Goal: Task Accomplishment & Management: Manage account settings

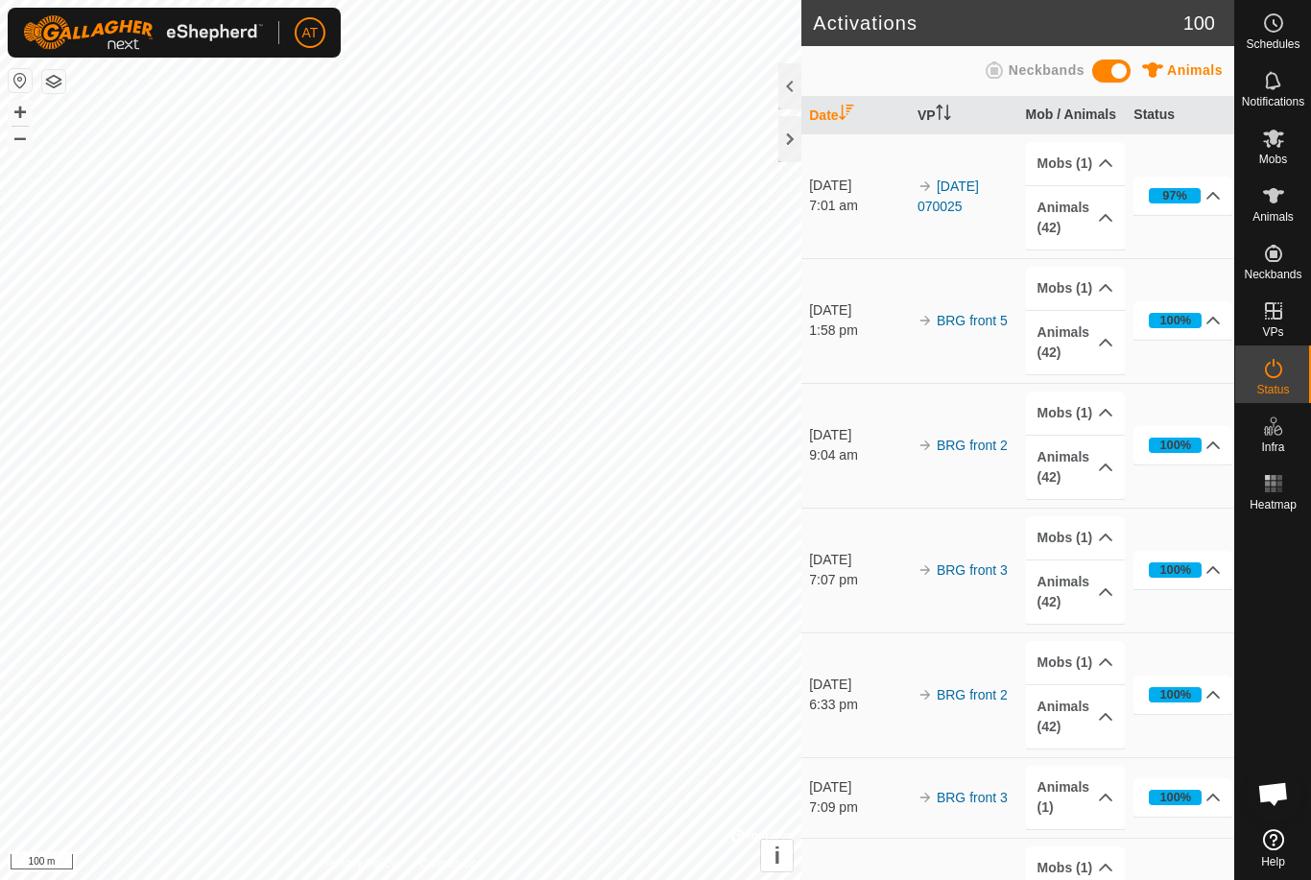
click at [799, 135] on div at bounding box center [789, 139] width 23 height 46
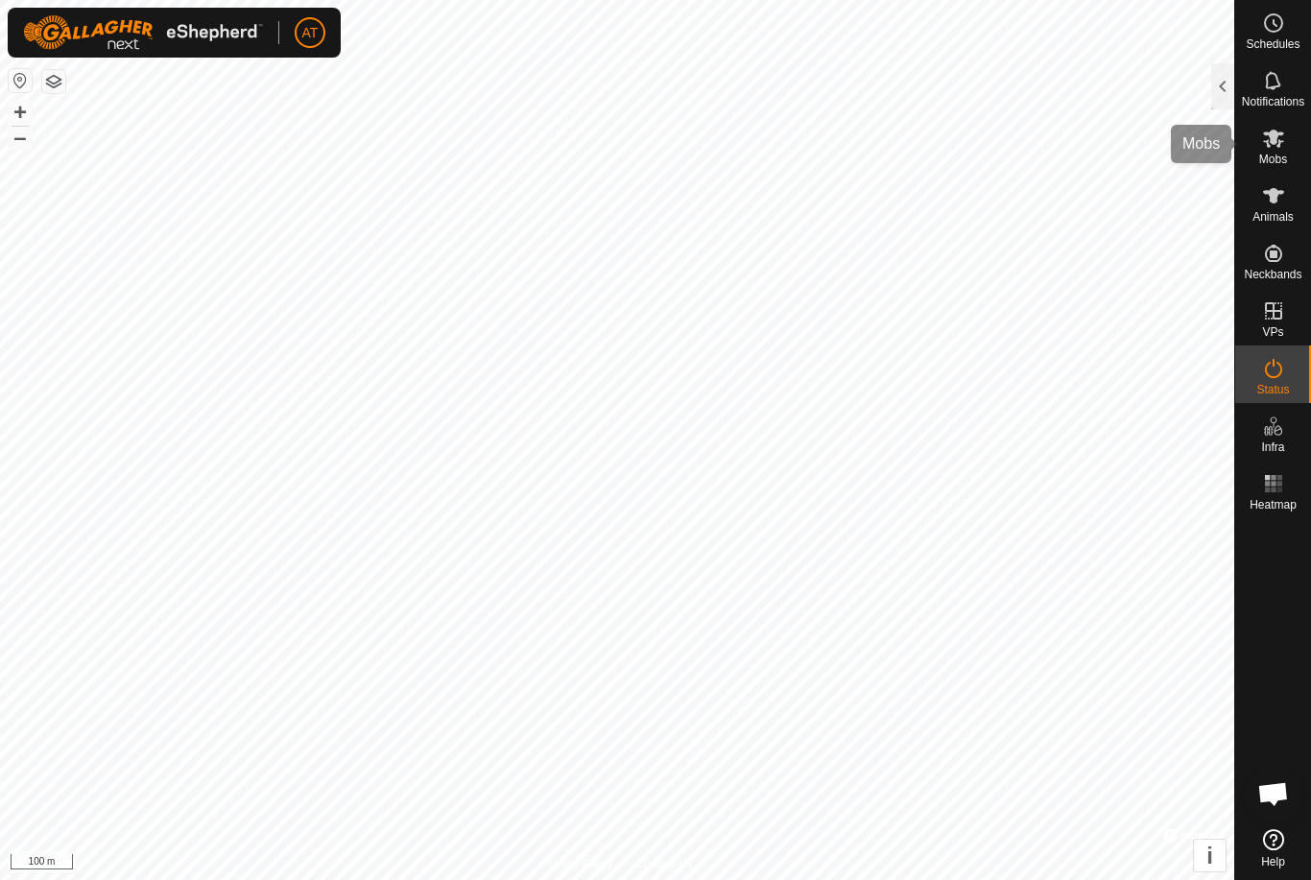
click at [1271, 154] on span "Mobs" at bounding box center [1273, 160] width 28 height 12
click at [1272, 148] on icon at bounding box center [1273, 138] width 23 height 23
click at [1274, 160] on span "Mobs" at bounding box center [1273, 160] width 28 height 12
click at [1219, 80] on div at bounding box center [1222, 86] width 23 height 46
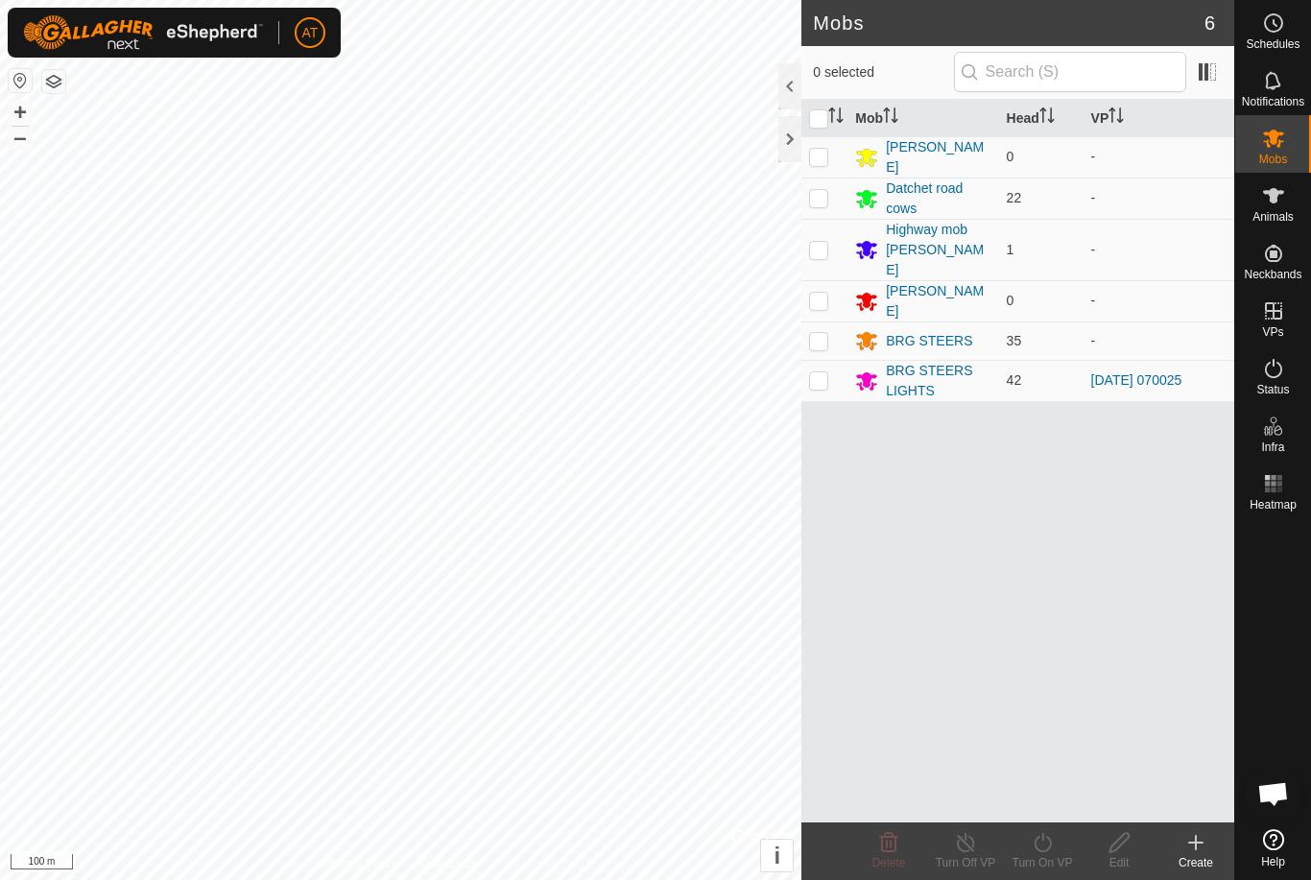
click at [832, 365] on td at bounding box center [824, 380] width 46 height 41
checkbox input "true"
click at [1052, 845] on icon at bounding box center [1043, 842] width 24 height 23
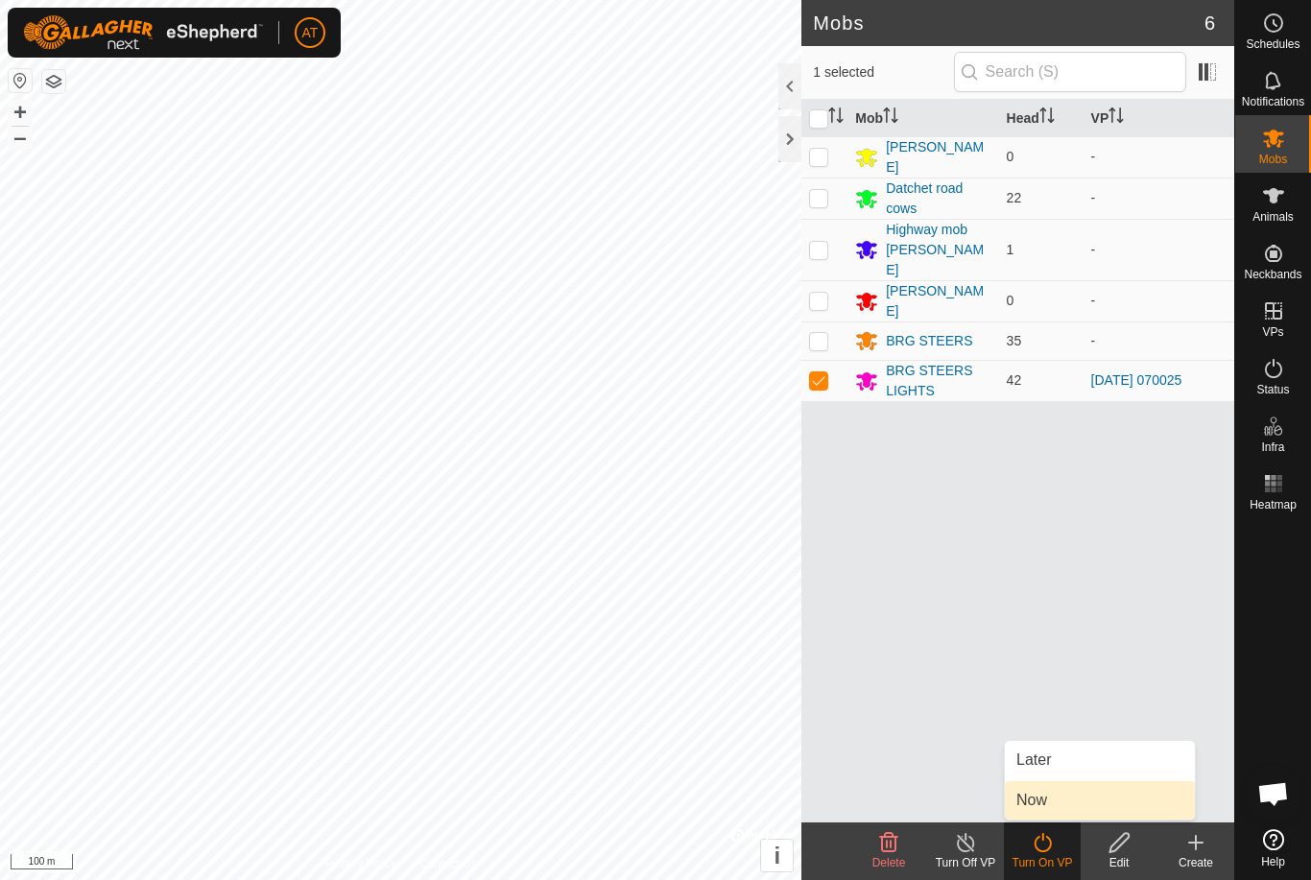
click at [1035, 804] on span "Now" at bounding box center [1031, 800] width 31 height 23
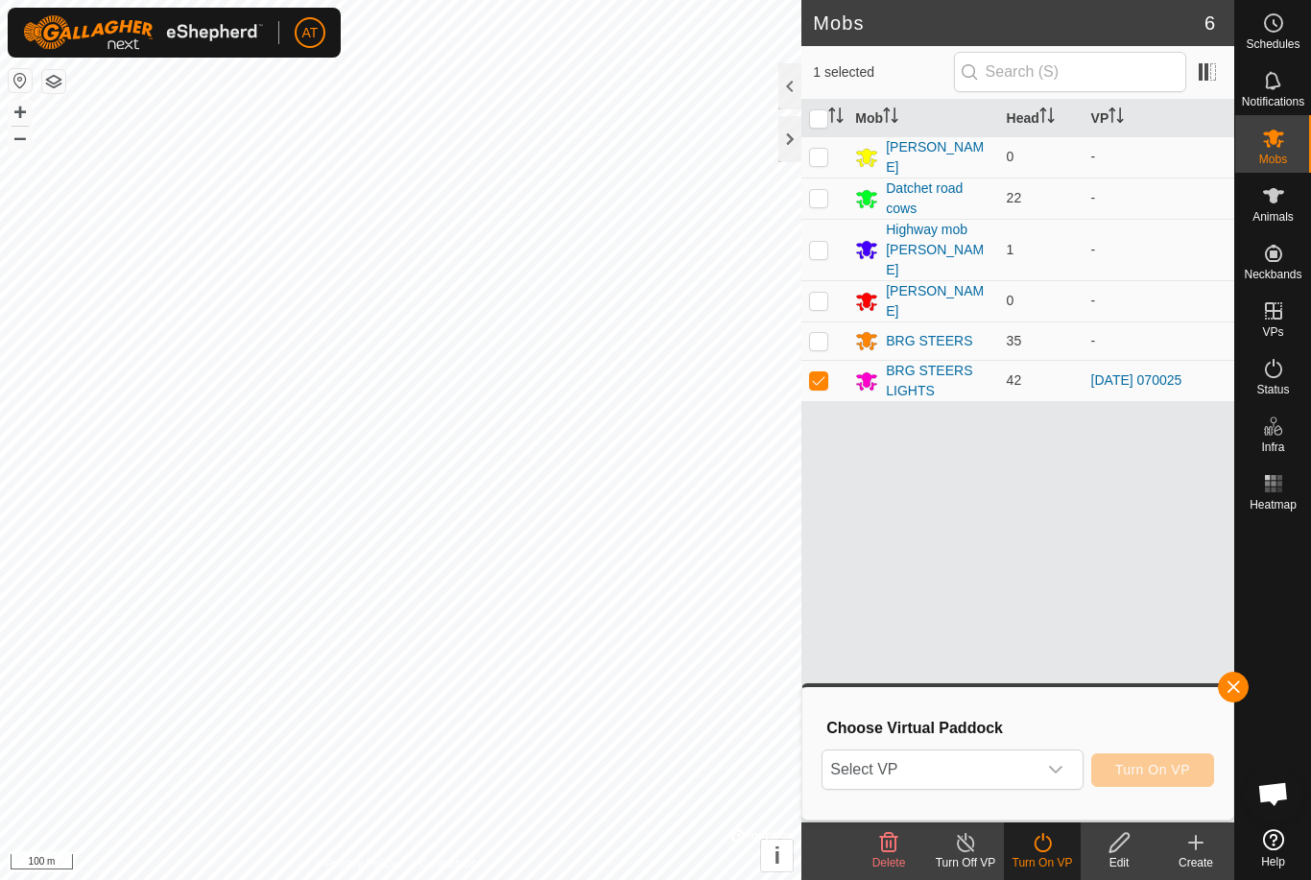
click at [1056, 770] on icon "dropdown trigger" at bounding box center [1055, 769] width 15 height 15
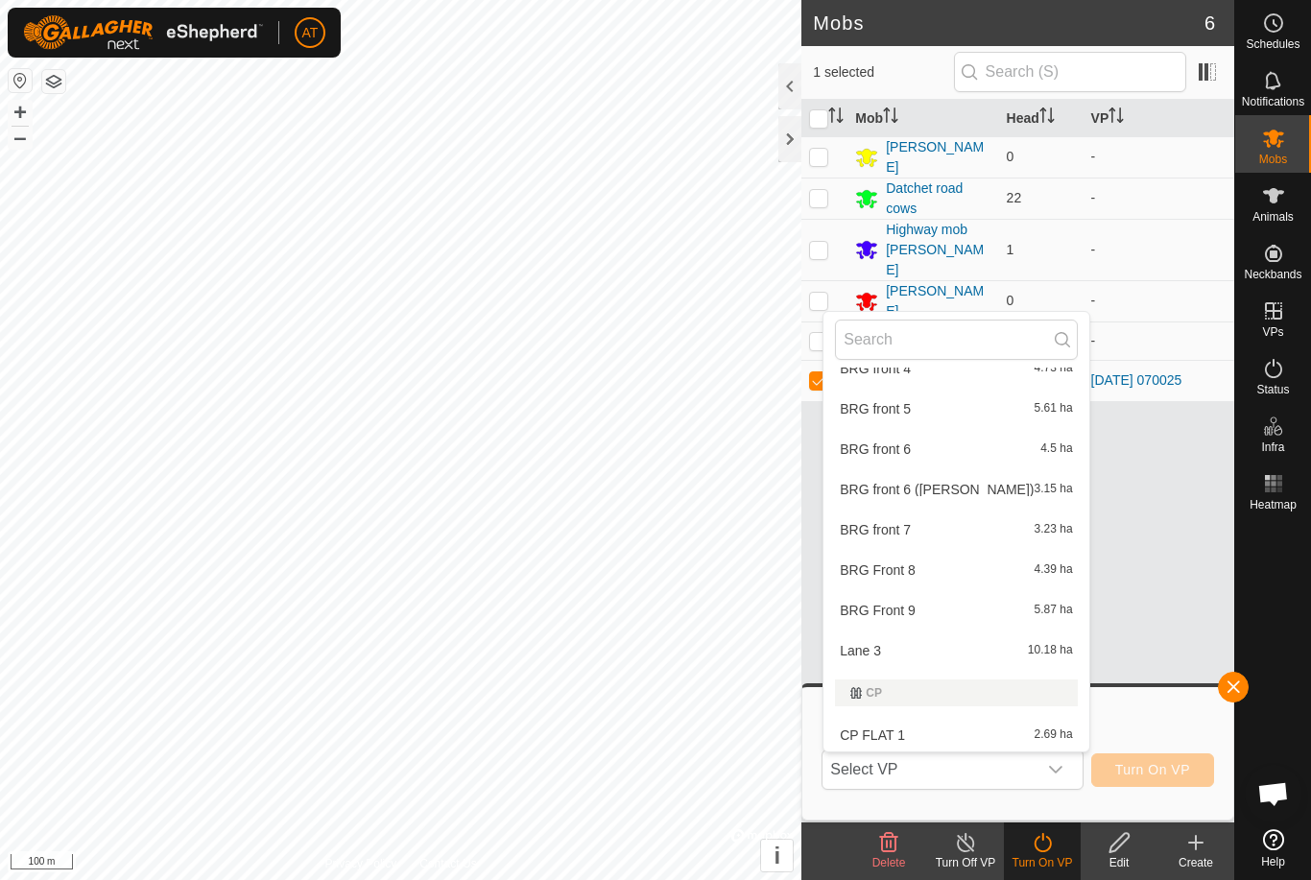
scroll to position [1237, 0]
click at [896, 648] on div "Lane 3 10.18 ha" at bounding box center [956, 648] width 242 height 23
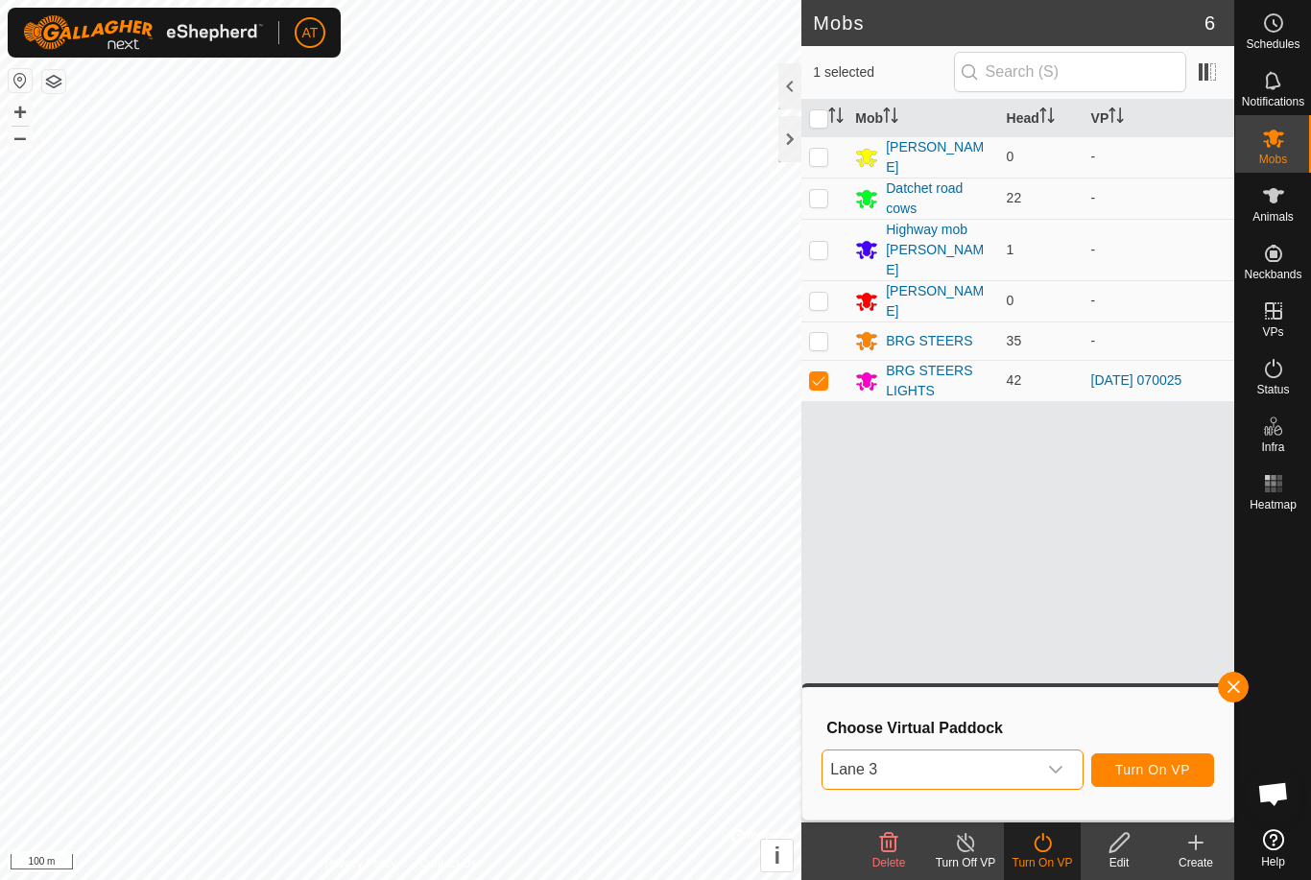
click at [1075, 770] on div "dropdown trigger" at bounding box center [1055, 769] width 38 height 38
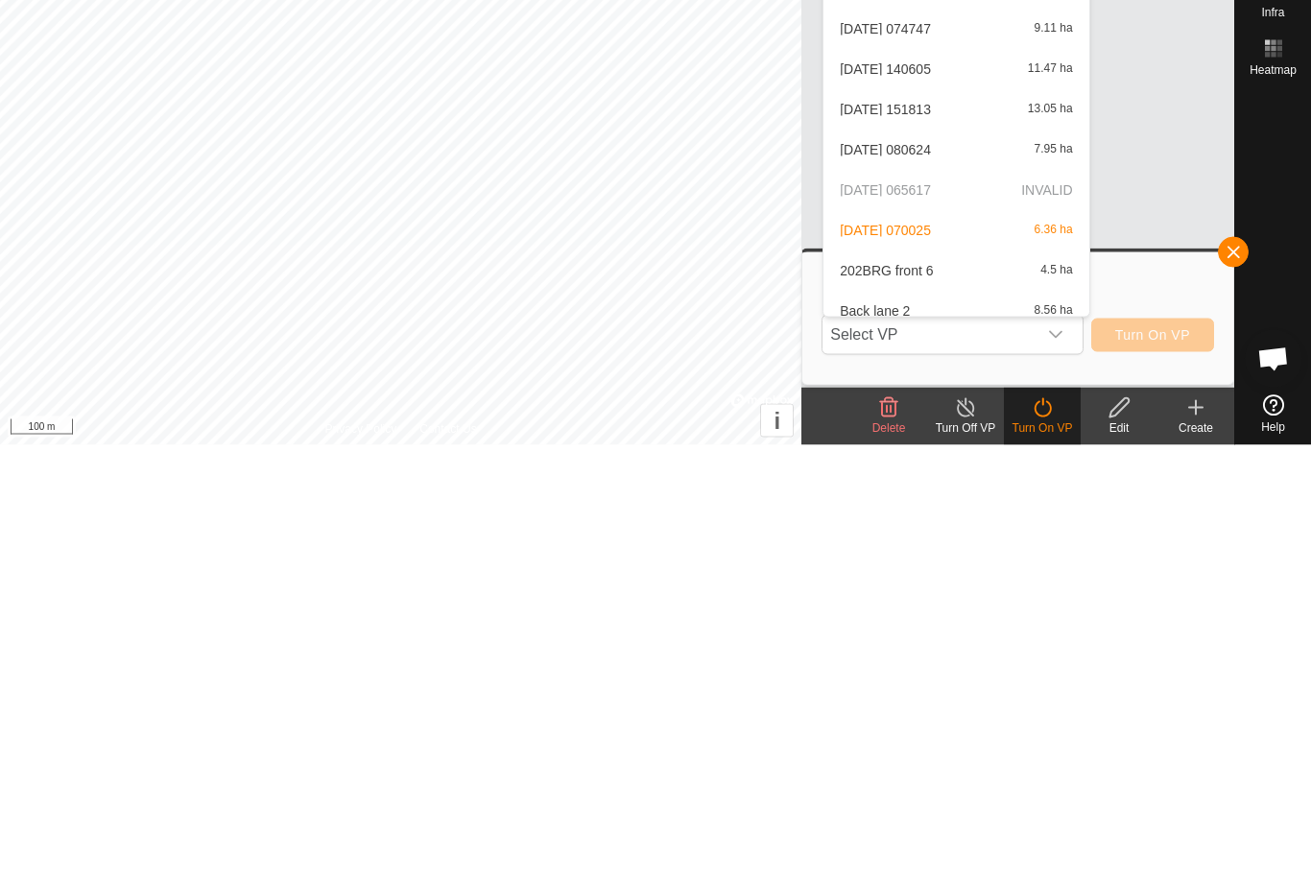
scroll to position [415, 0]
click at [931, 577] on span "[DATE] 080624" at bounding box center [885, 583] width 91 height 13
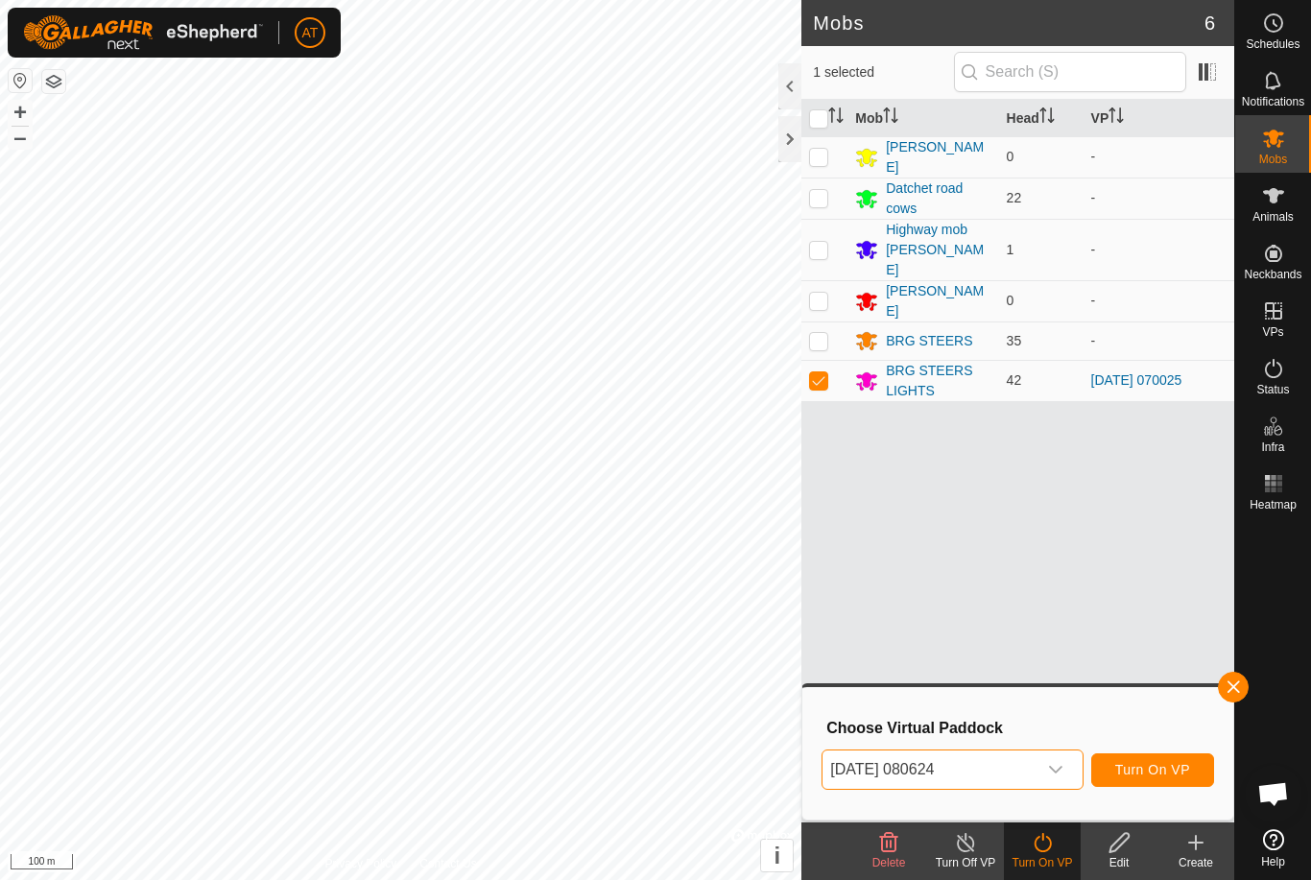
click at [1061, 762] on icon "dropdown trigger" at bounding box center [1055, 769] width 15 height 15
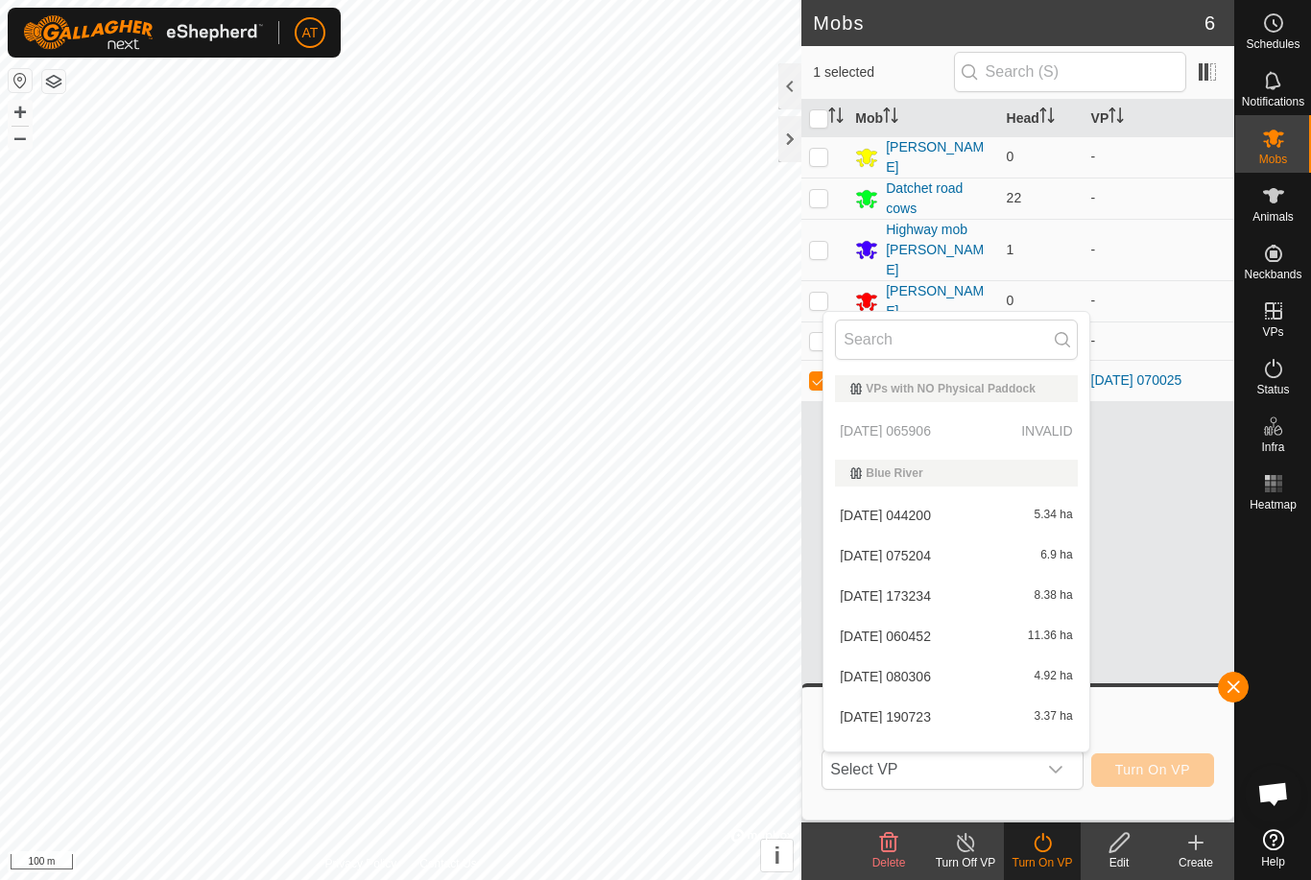
scroll to position [267, 0]
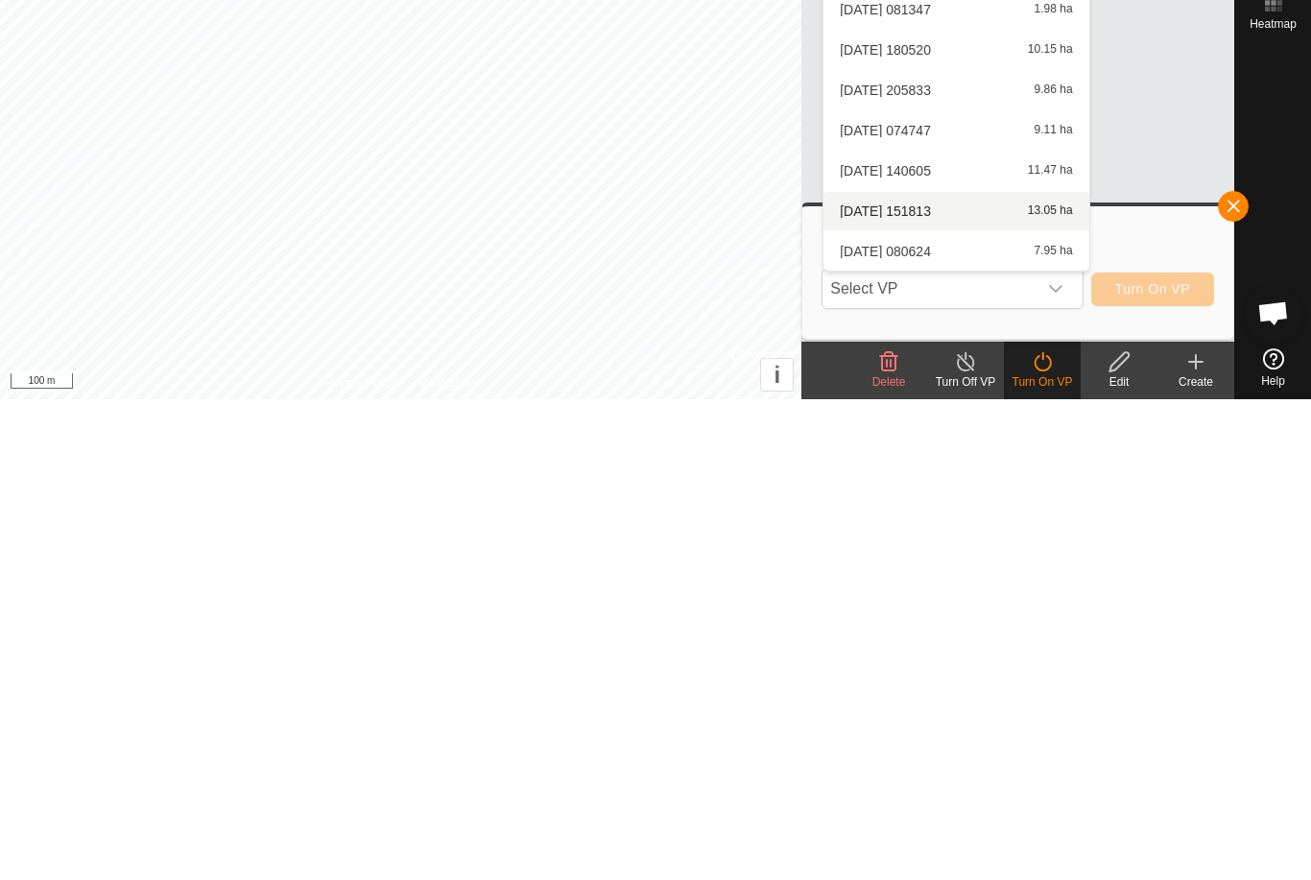
click at [1028, 685] on span "13.05 ha" at bounding box center [1050, 691] width 45 height 13
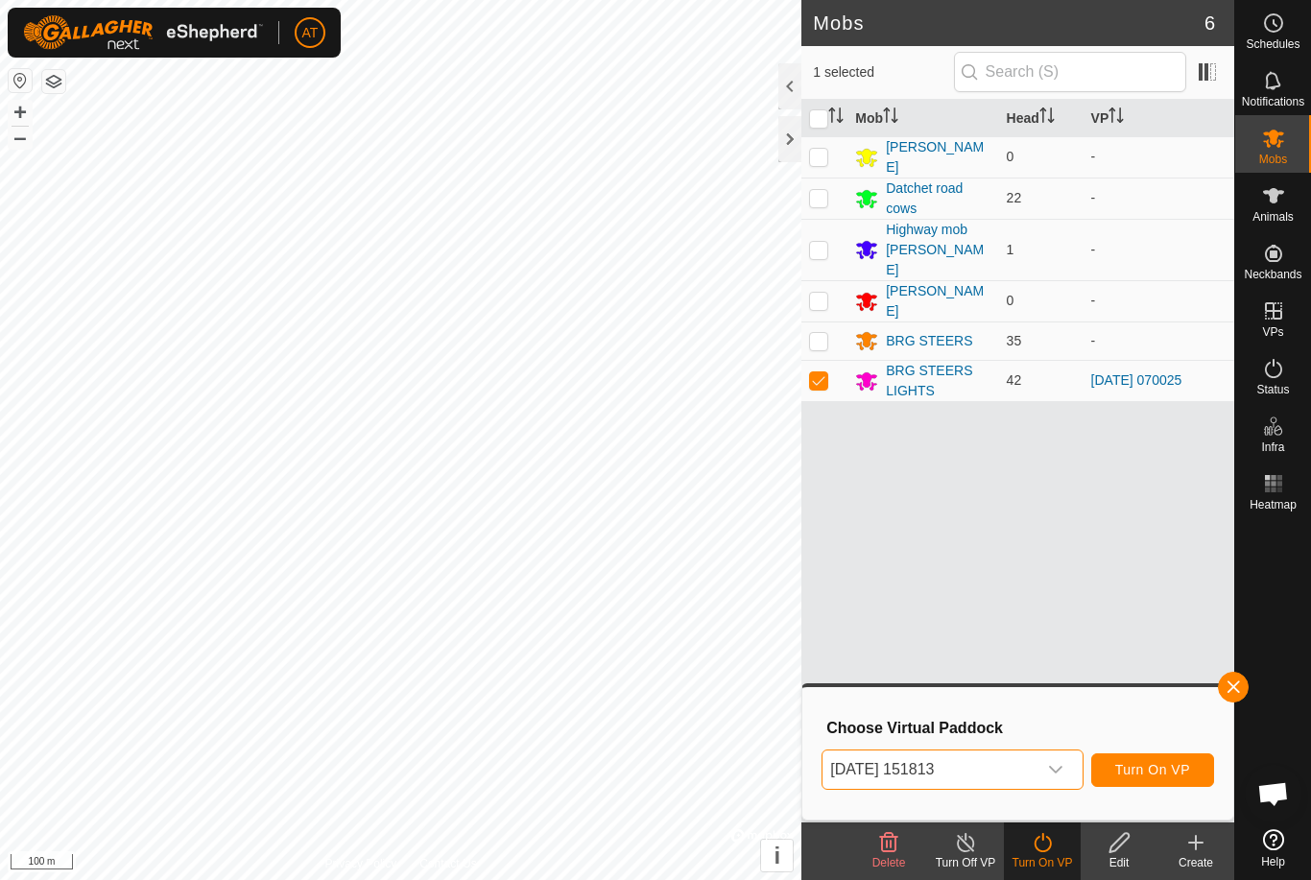
click at [1063, 761] on div "dropdown trigger" at bounding box center [1055, 769] width 38 height 38
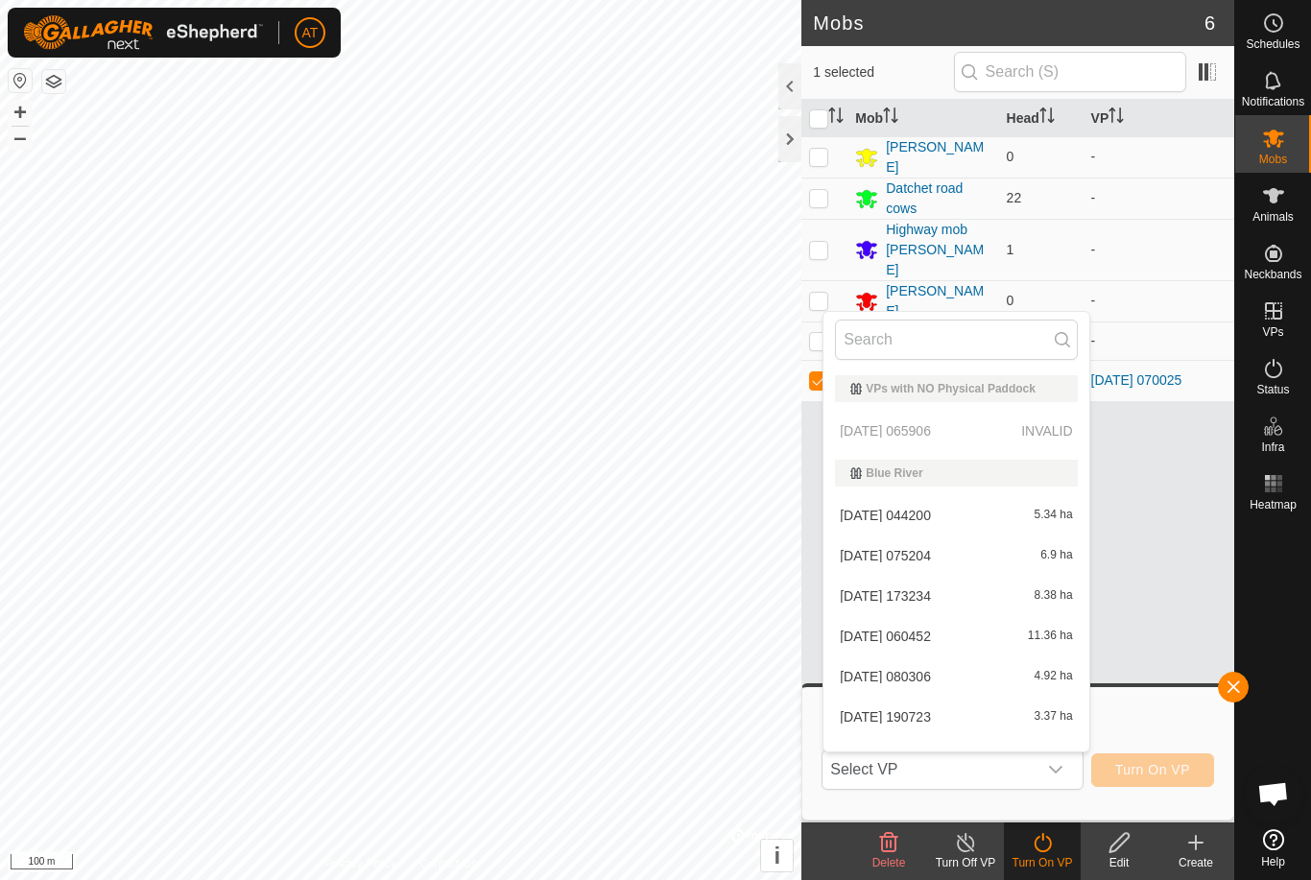
scroll to position [226, 0]
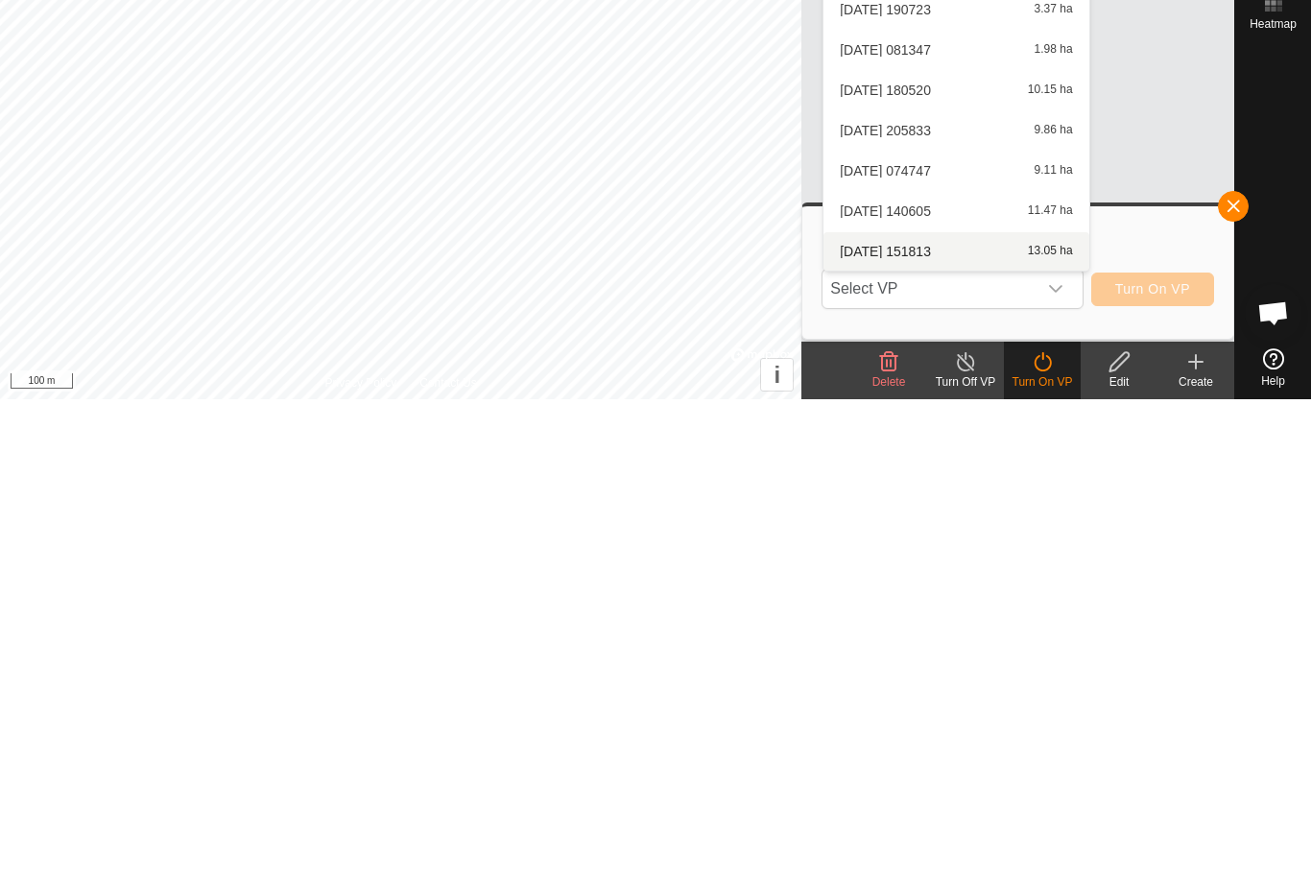
click at [1005, 680] on div "2025-08-19 140605 11.47 ha" at bounding box center [956, 691] width 242 height 23
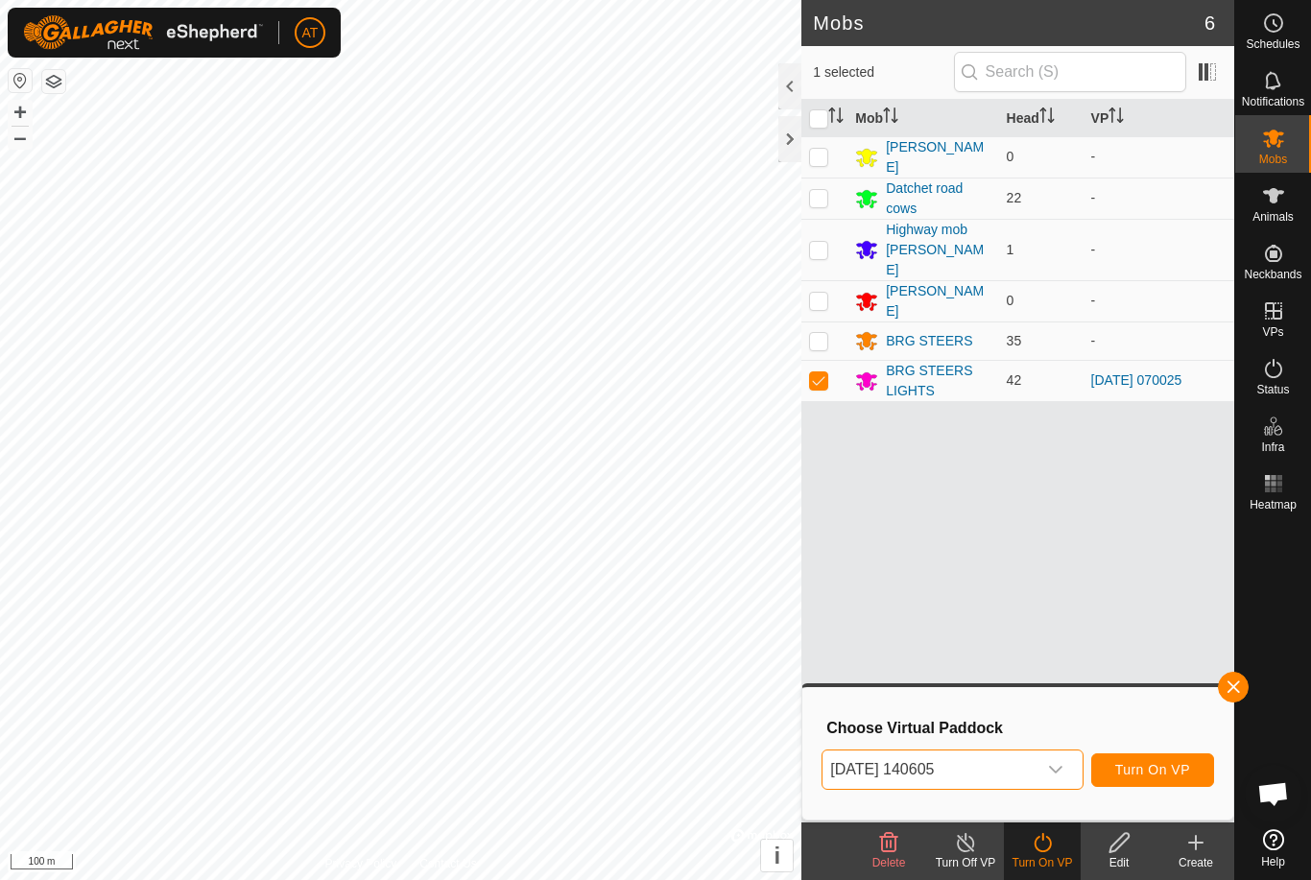
click at [1053, 848] on icon at bounding box center [1043, 842] width 24 height 23
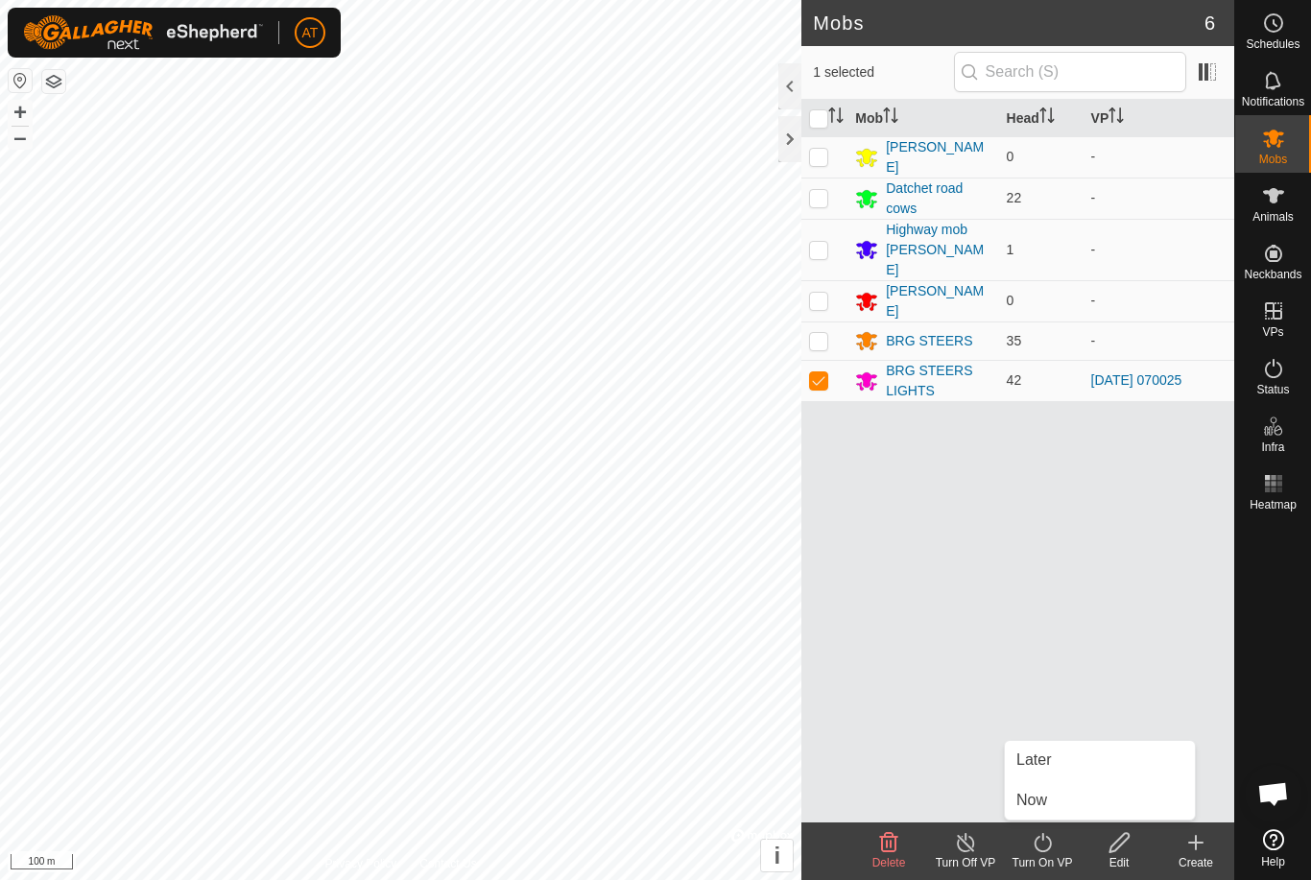
click at [1042, 795] on span "Now" at bounding box center [1031, 800] width 31 height 23
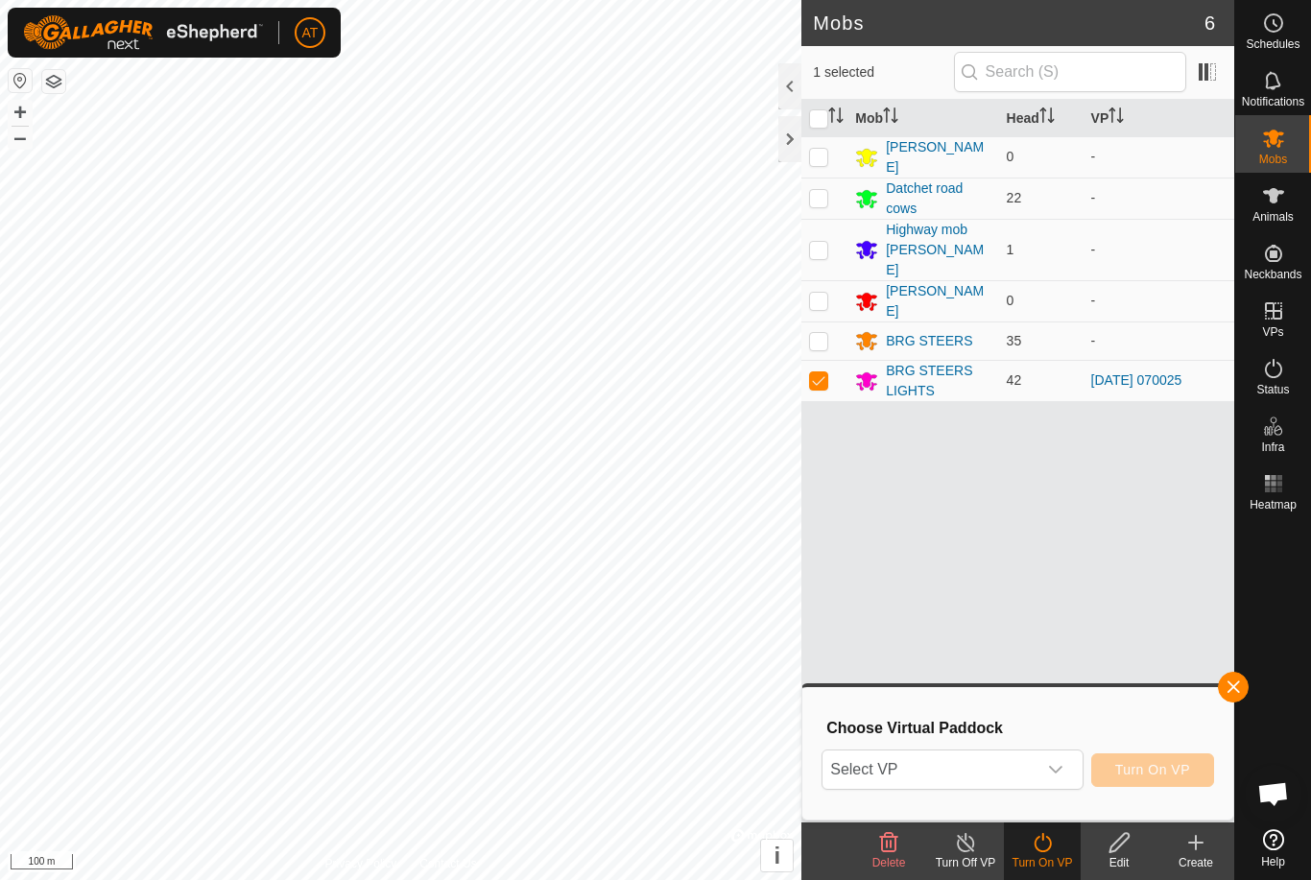
click at [1063, 770] on icon "dropdown trigger" at bounding box center [1055, 769] width 15 height 15
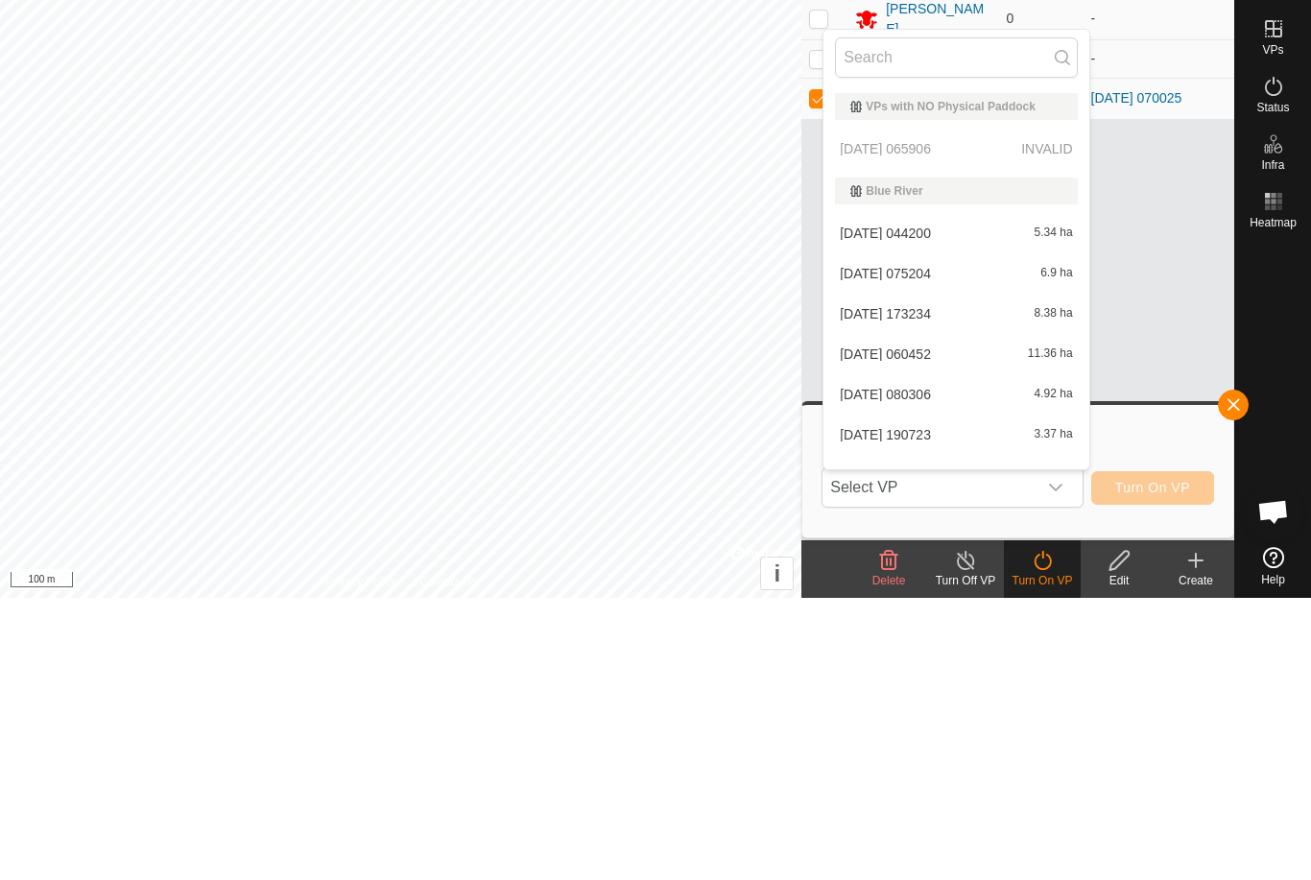
click at [998, 544] on div "2025-05-01 075204 6.9 ha" at bounding box center [956, 555] width 242 height 23
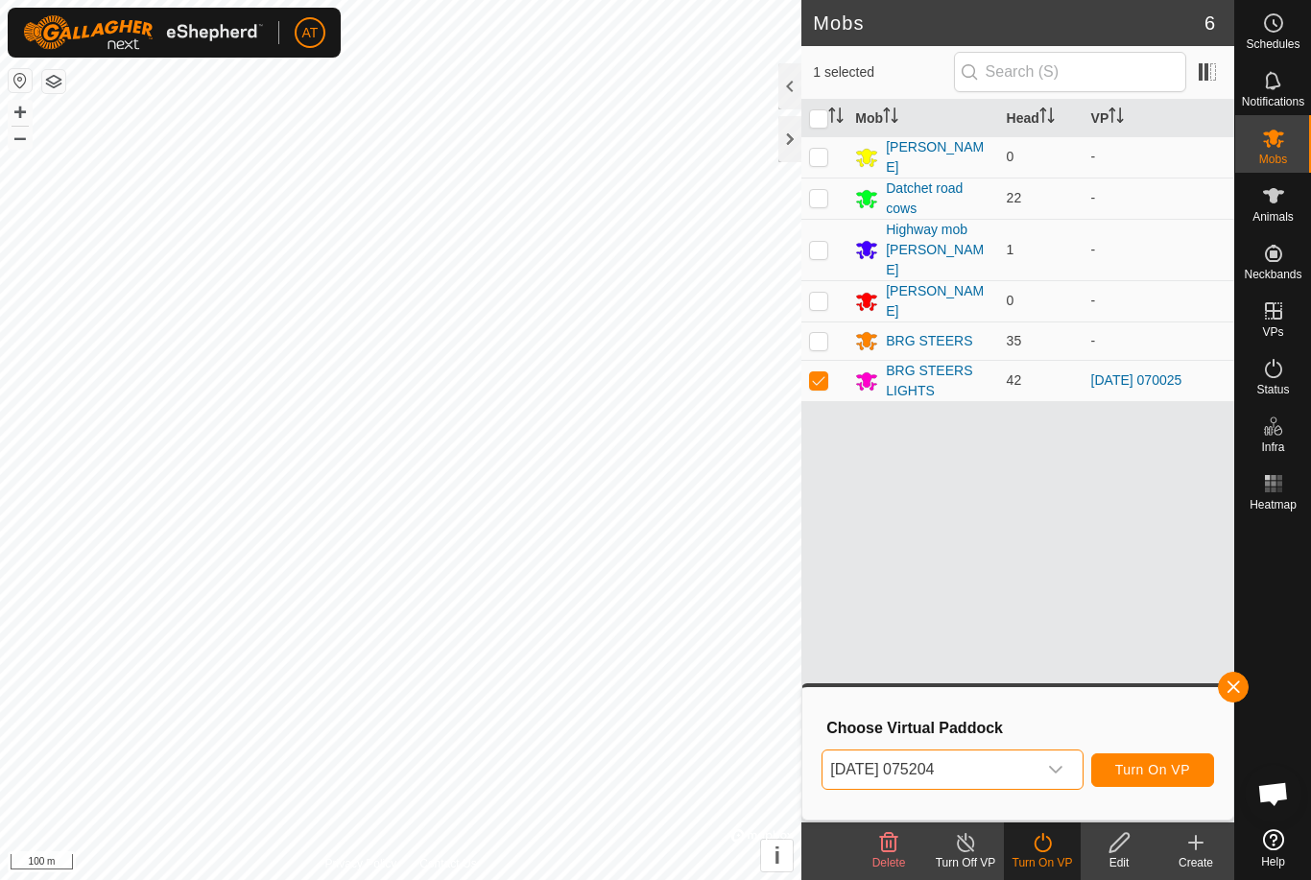
click at [1055, 768] on icon "dropdown trigger" at bounding box center [1055, 769] width 15 height 15
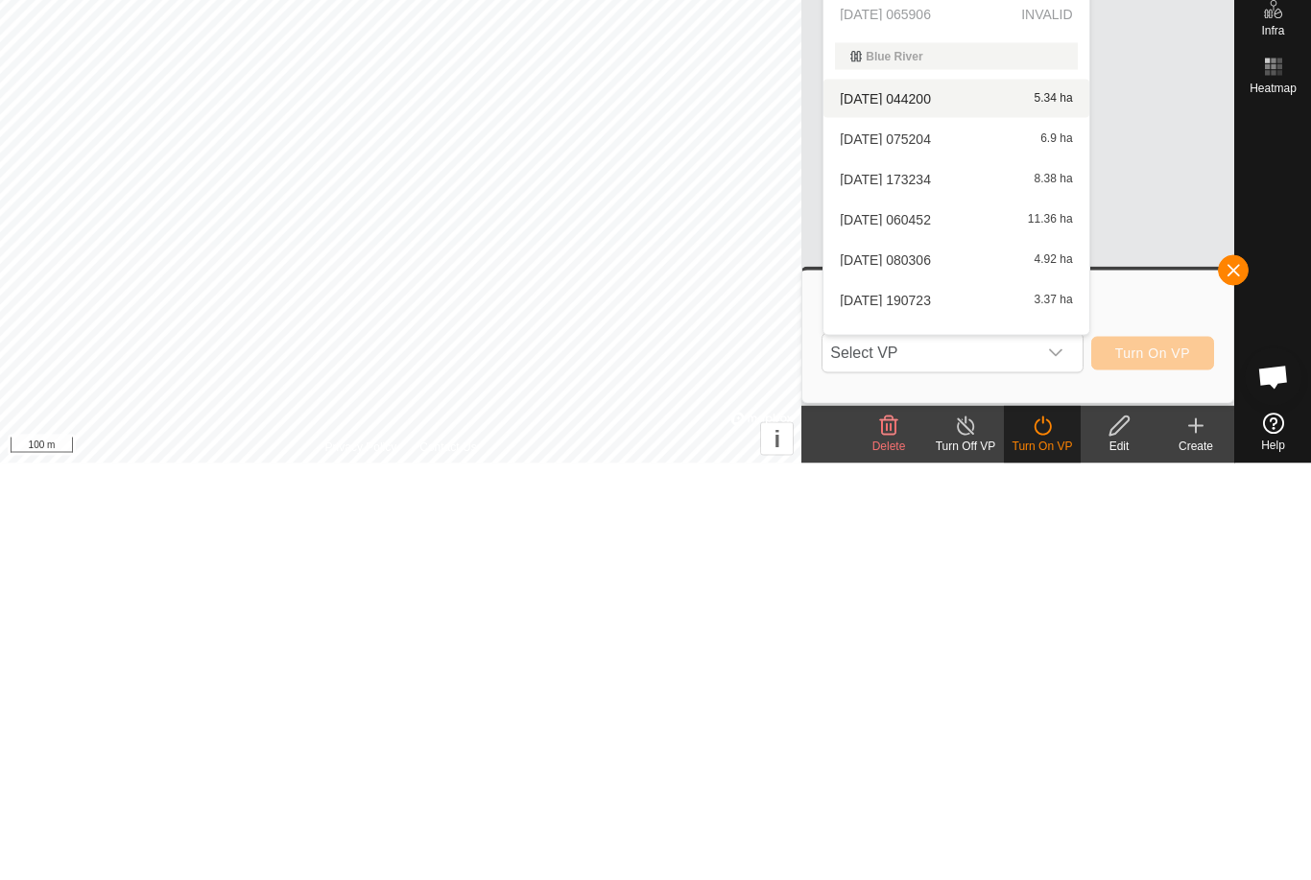
click at [977, 504] on div "2025-04-29 044200 5.34 ha" at bounding box center [956, 515] width 242 height 23
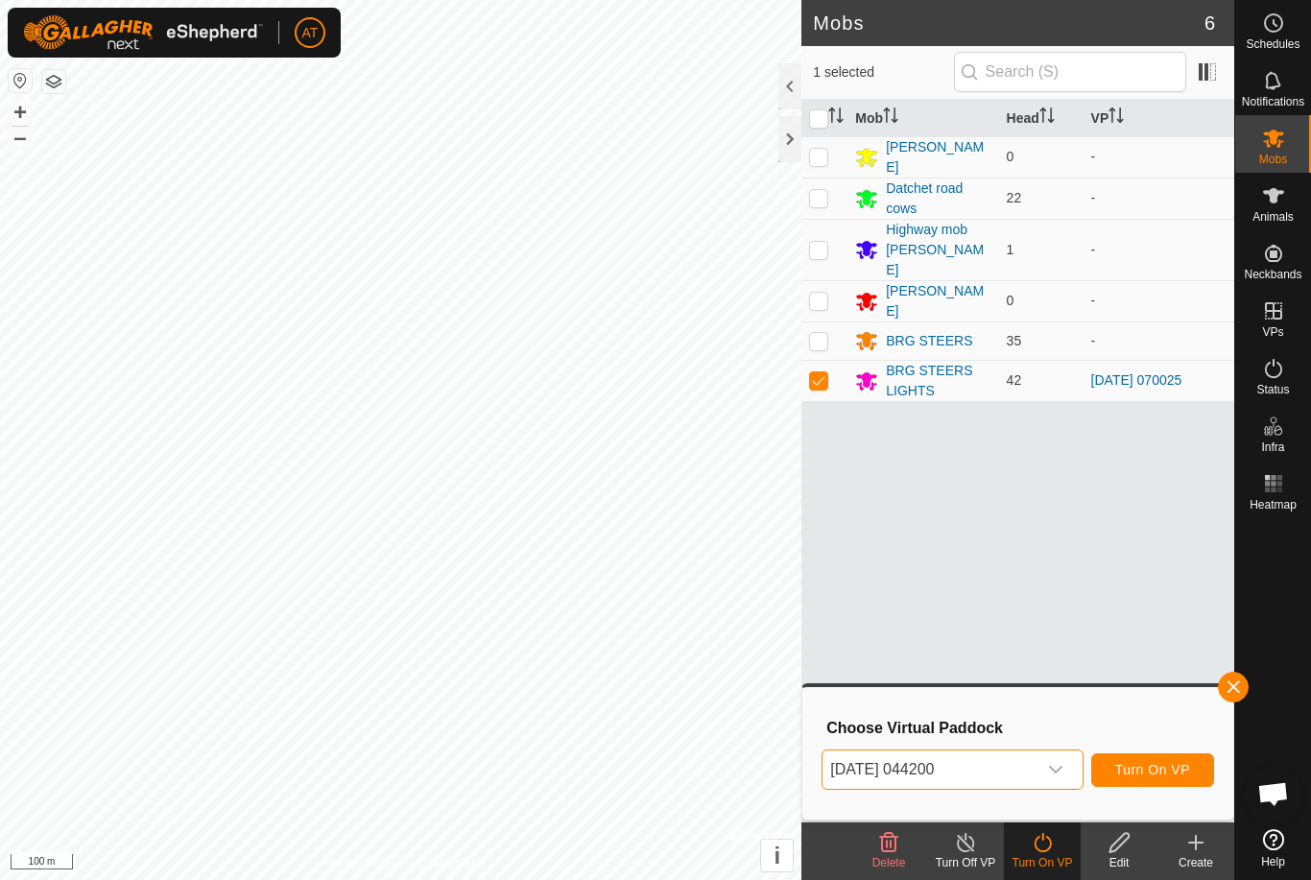
click at [1069, 773] on div "dropdown trigger" at bounding box center [1055, 769] width 38 height 38
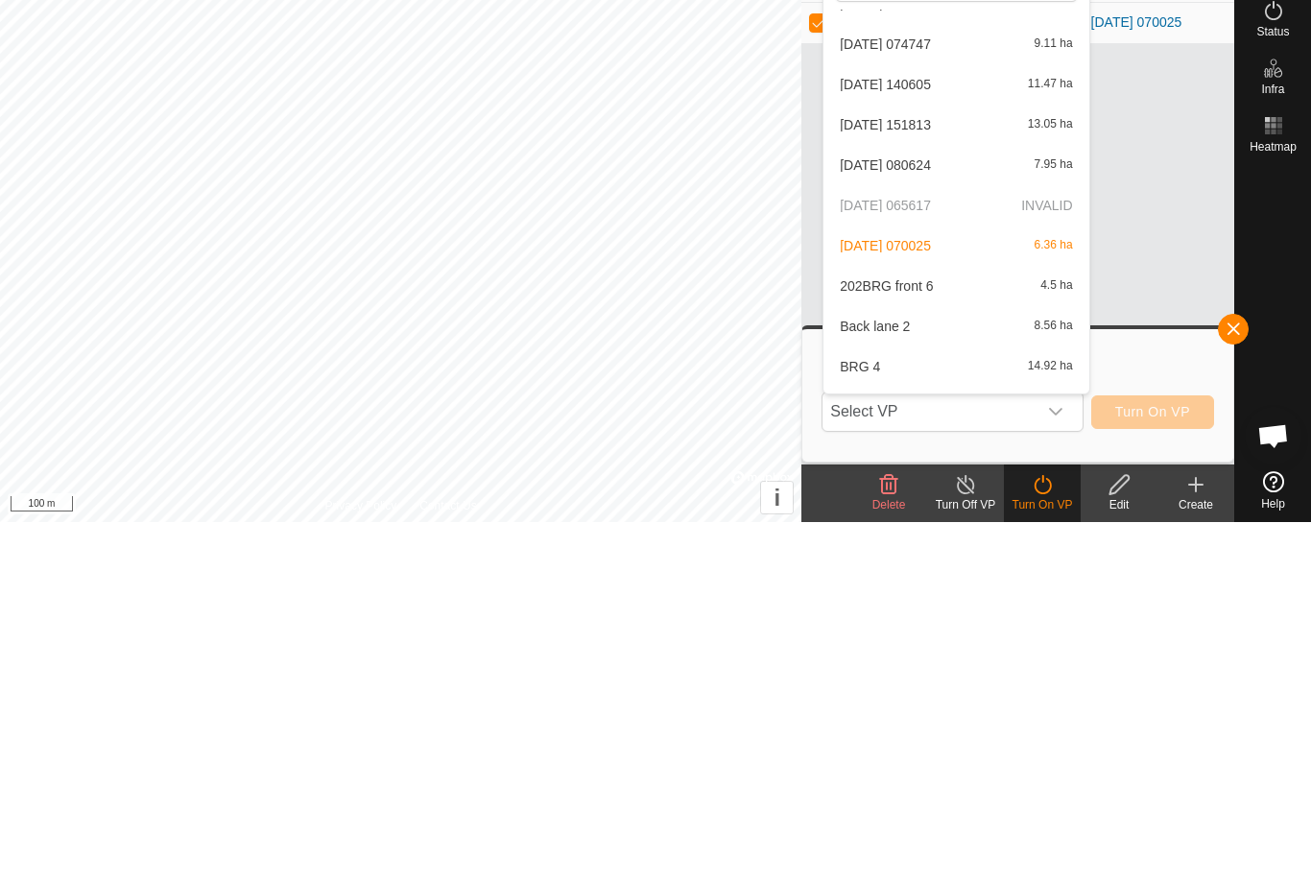
scroll to position [454, 0]
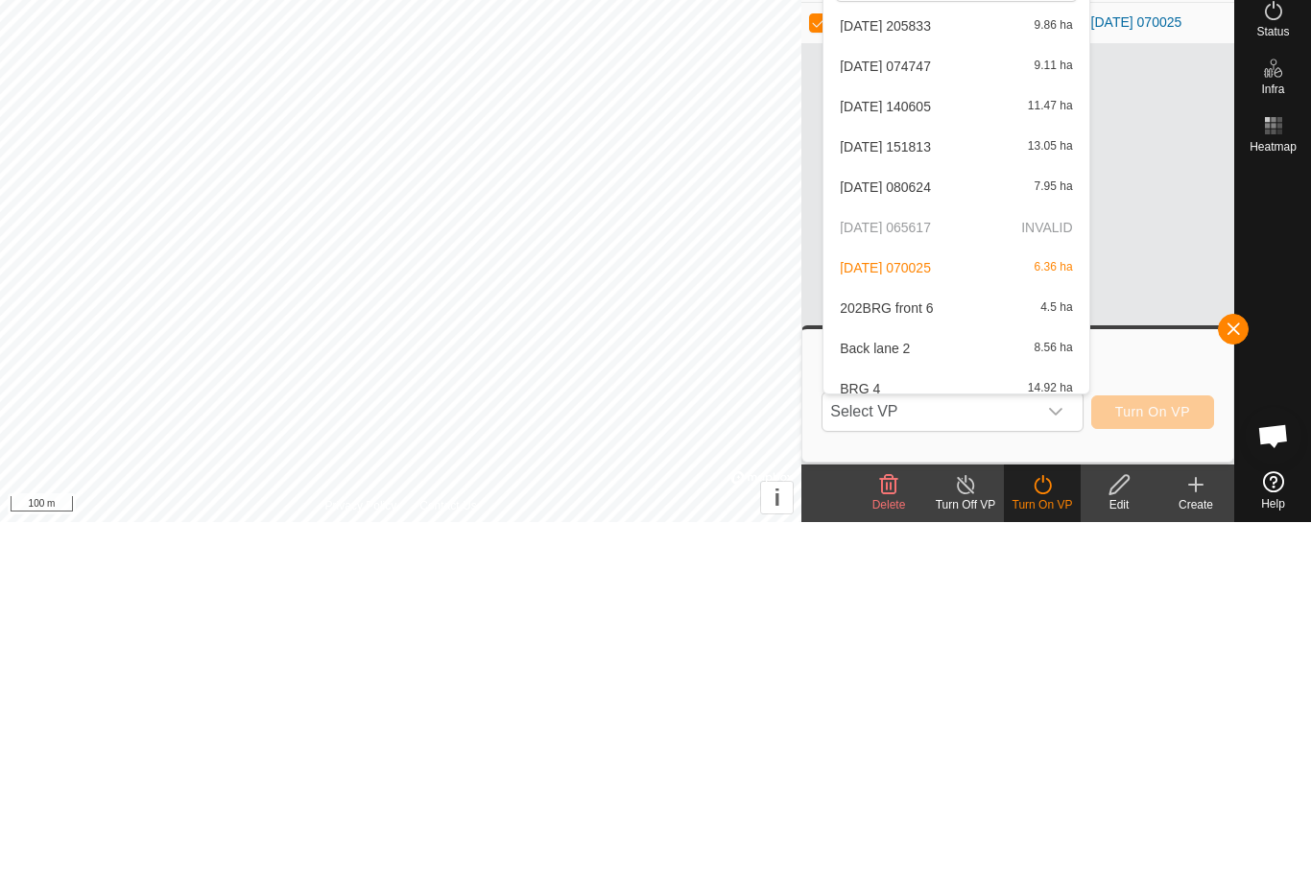
click at [952, 533] on div "2025-08-22 080624 7.95 ha" at bounding box center [956, 544] width 242 height 23
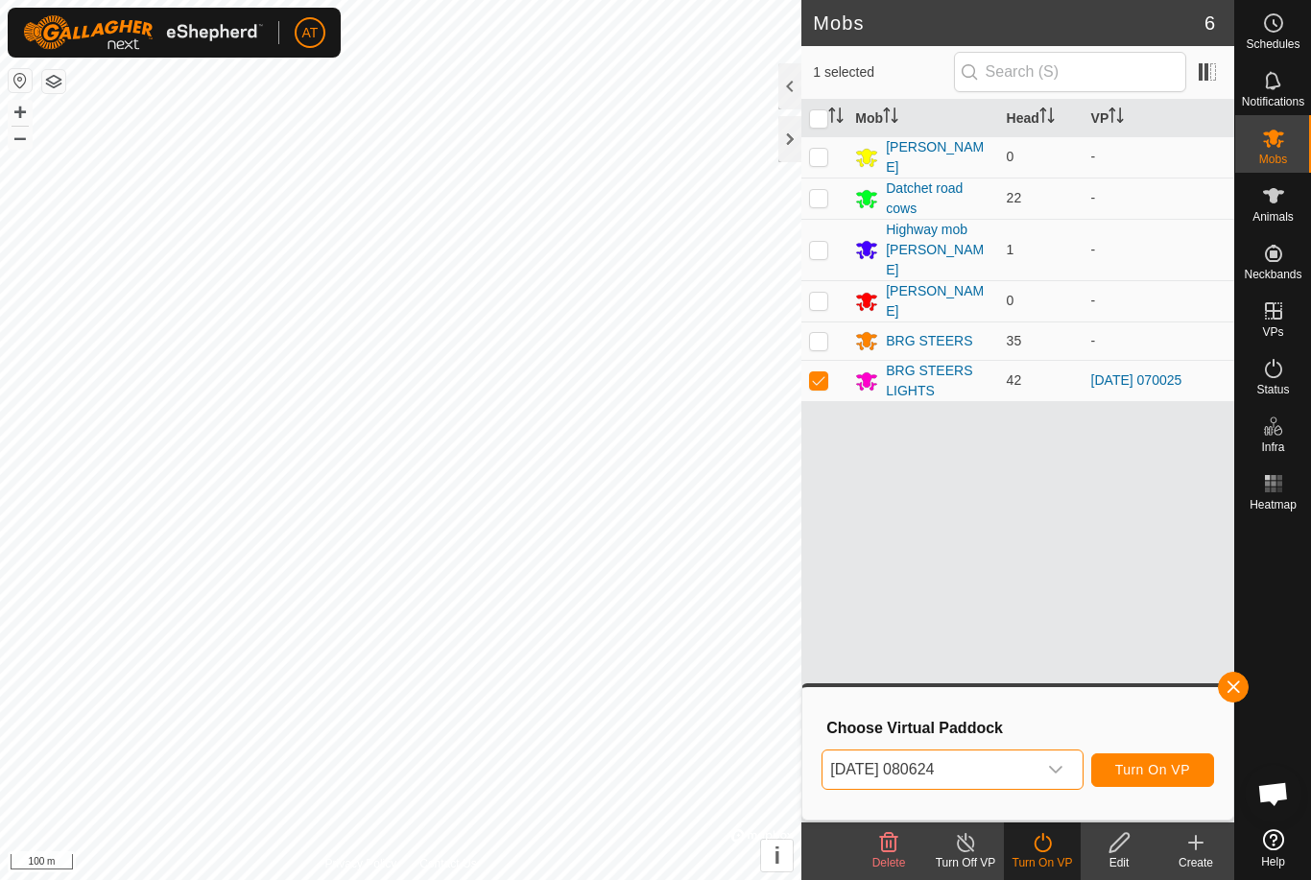
click at [1068, 771] on div "dropdown trigger" at bounding box center [1055, 769] width 38 height 38
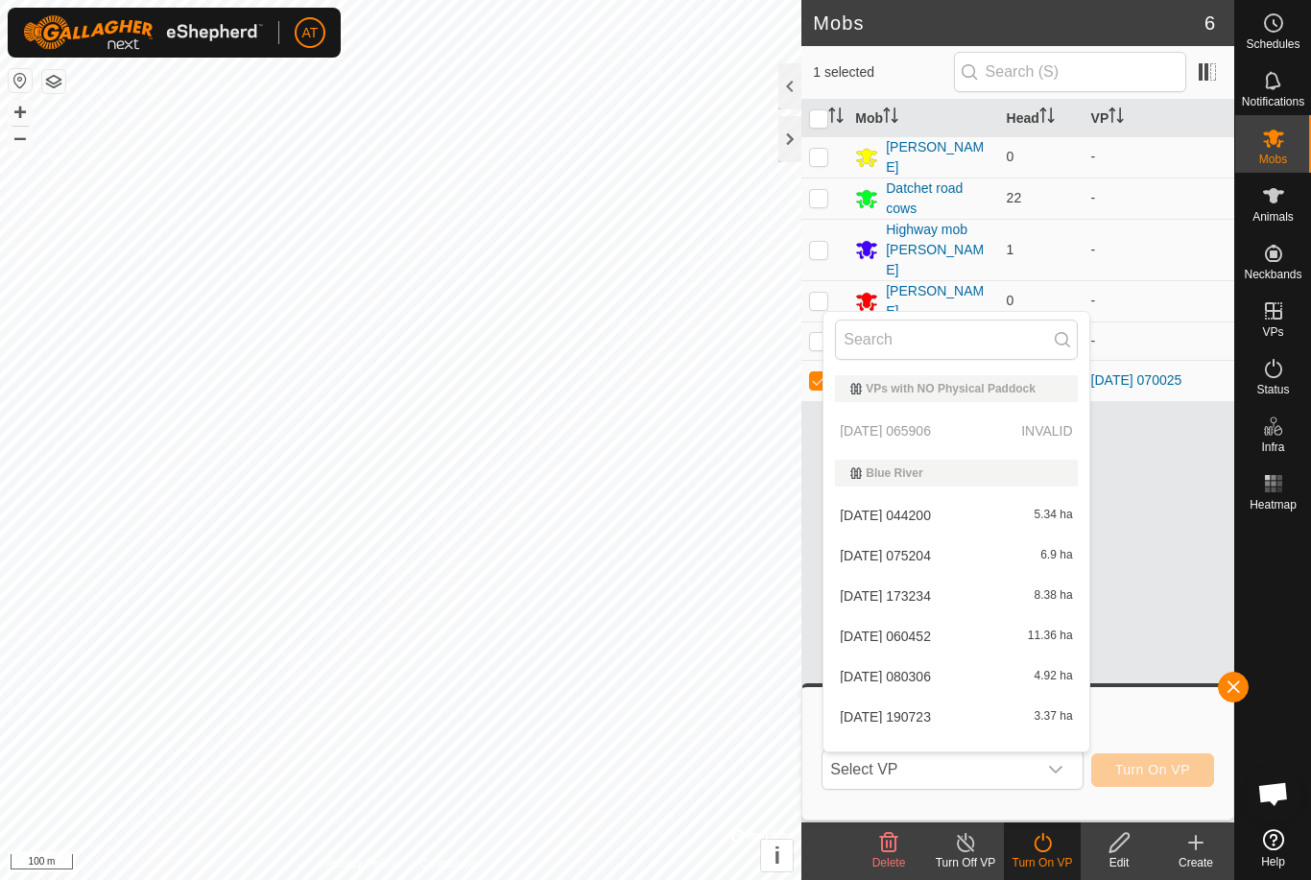
scroll to position [267, 0]
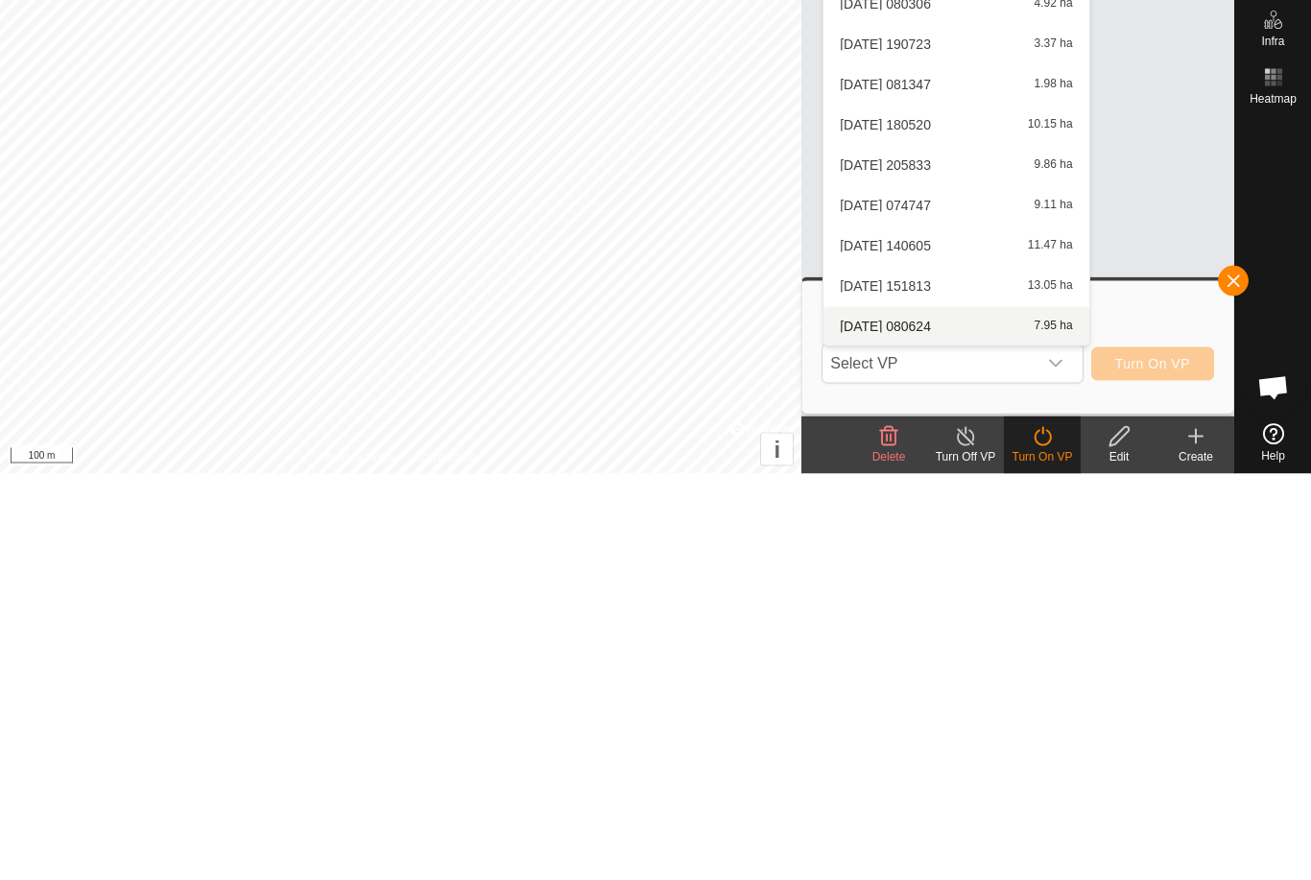
click at [982, 680] on div "2025-08-19 151813 13.05 ha" at bounding box center [956, 691] width 242 height 23
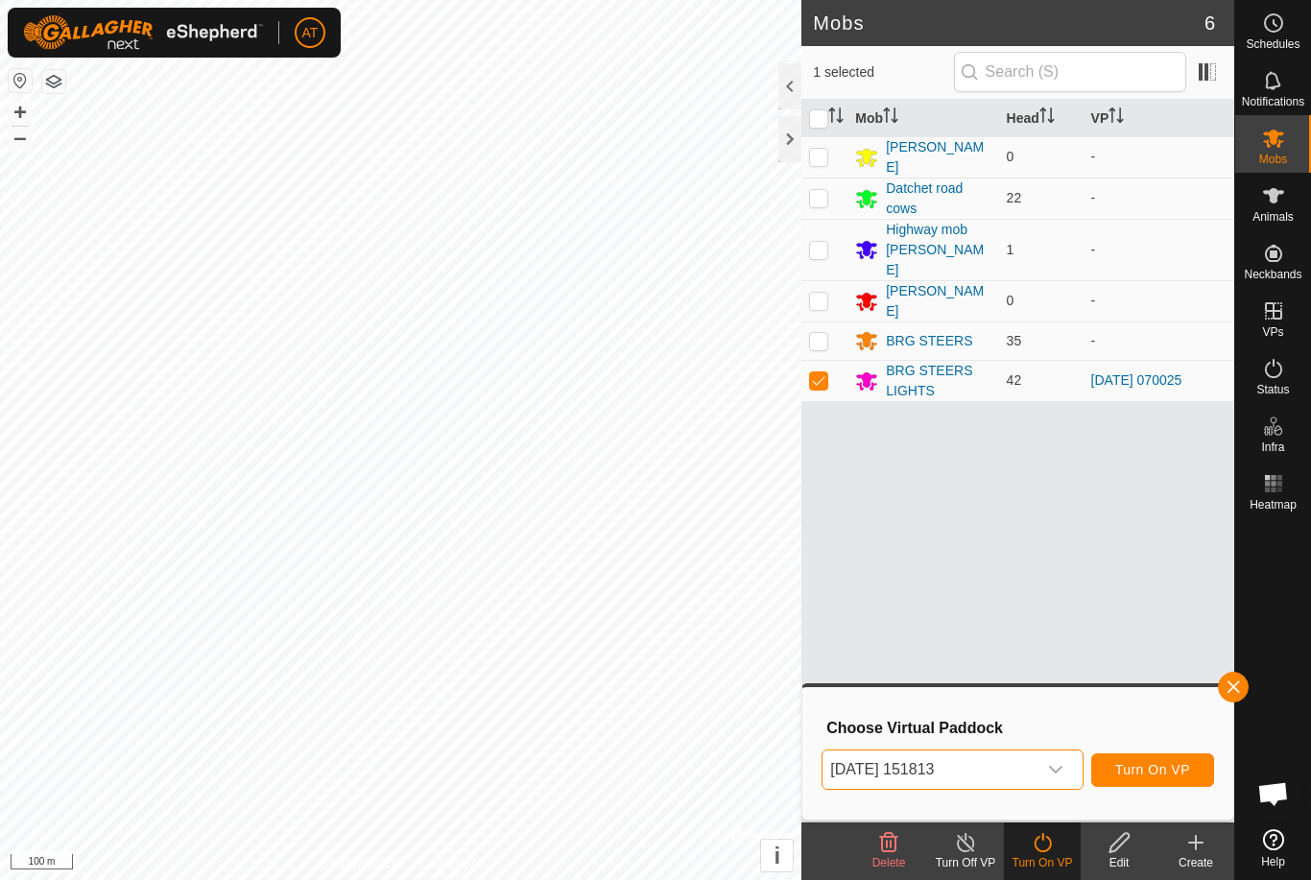
click at [1065, 769] on div "dropdown trigger" at bounding box center [1055, 769] width 38 height 38
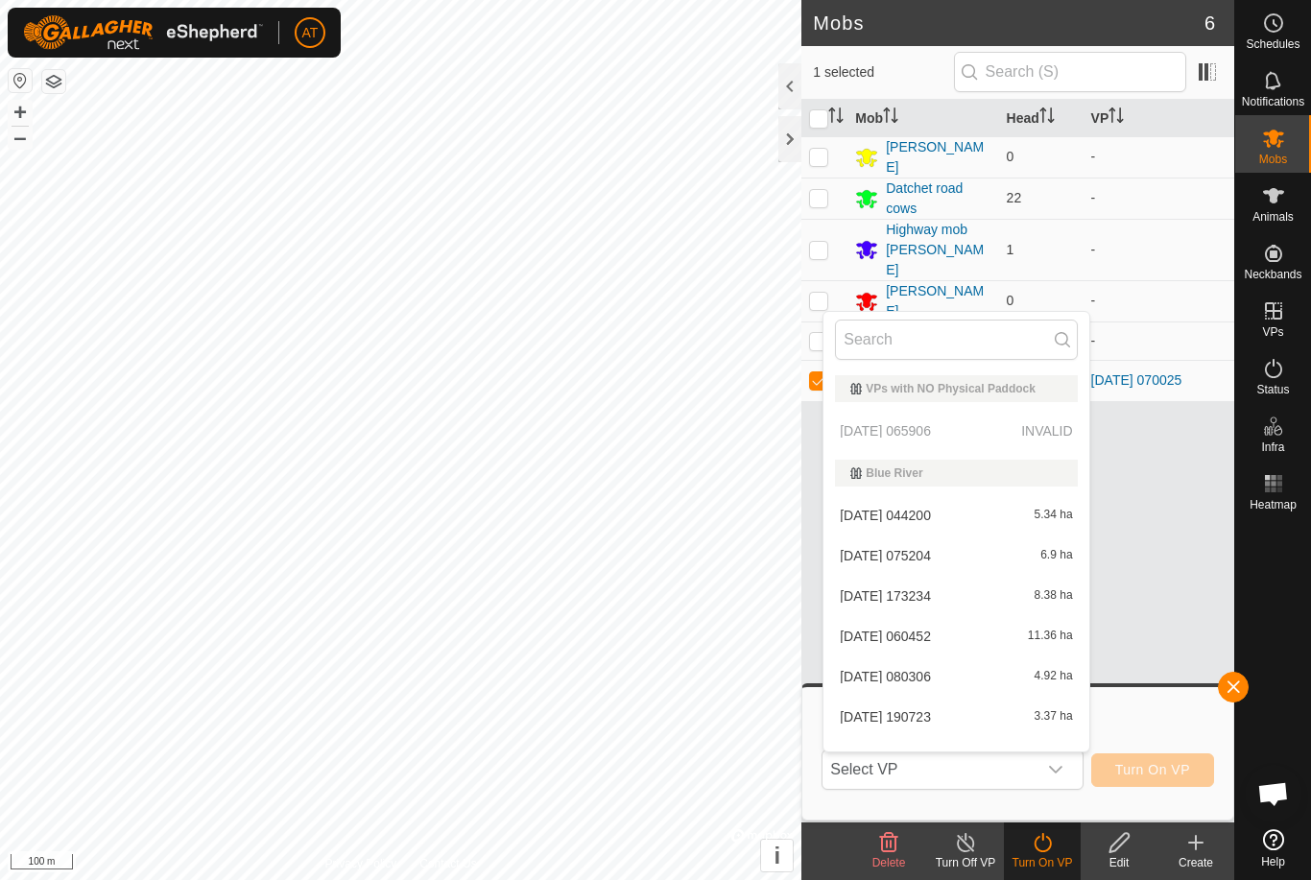
scroll to position [226, 0]
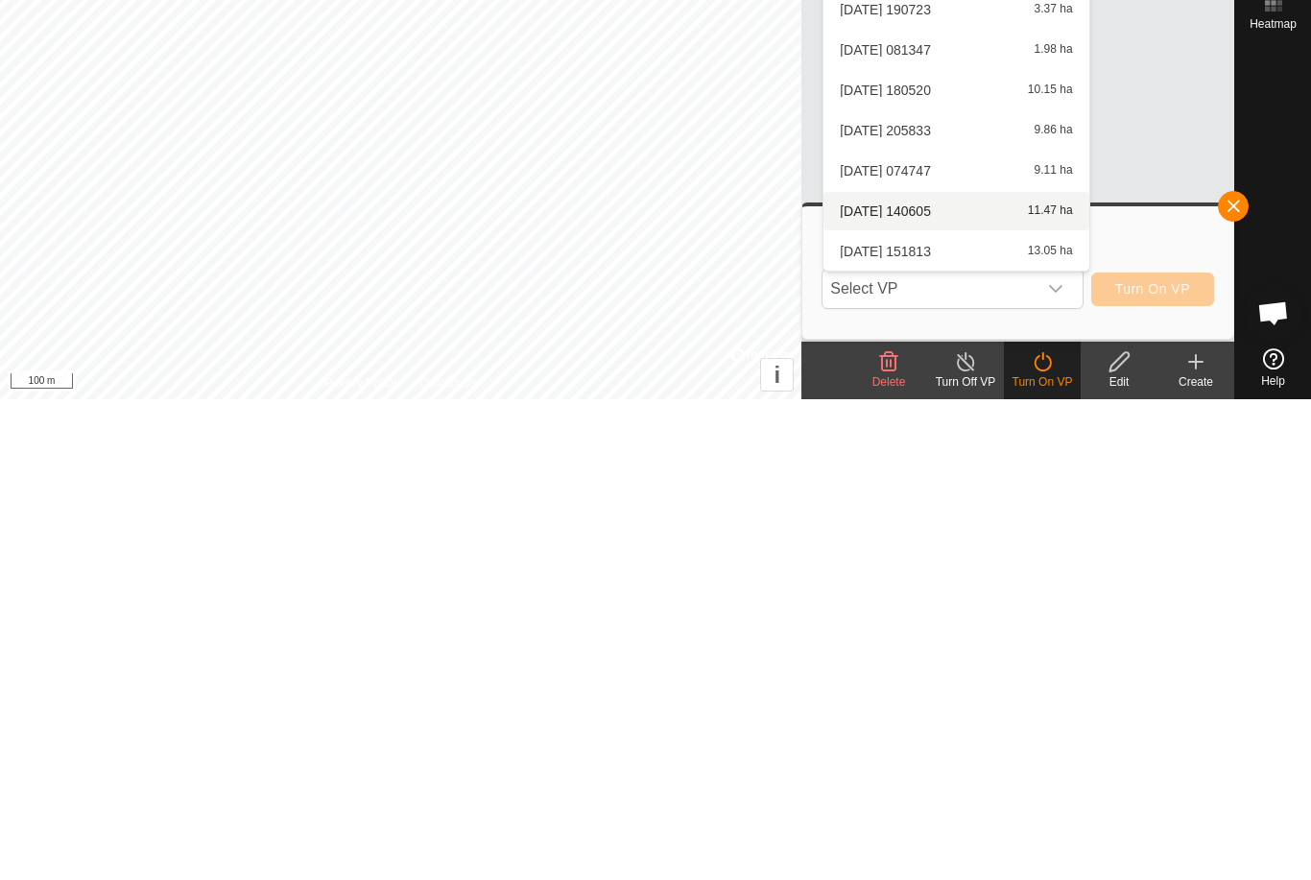
click at [999, 680] on div "2025-08-19 140605 11.47 ha" at bounding box center [956, 691] width 242 height 23
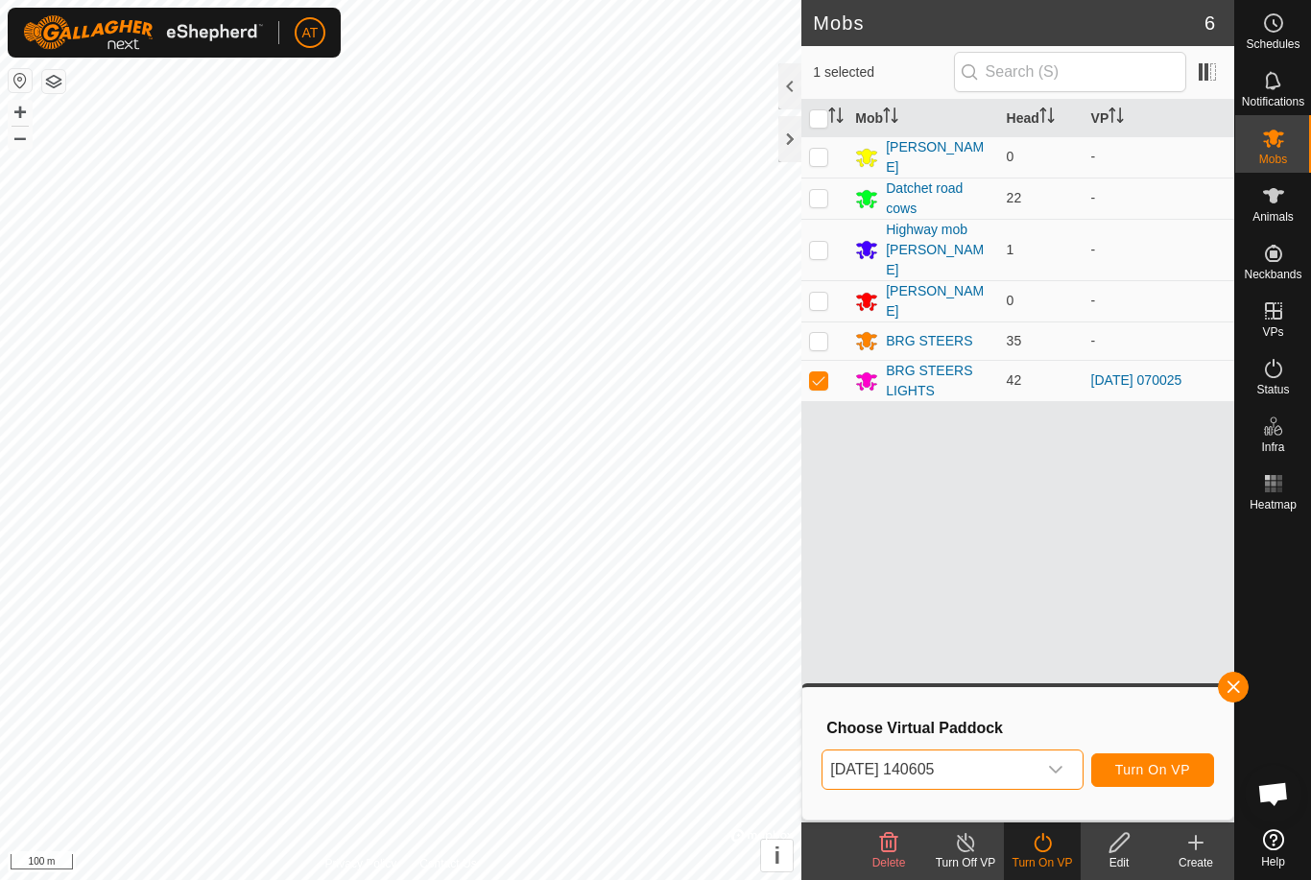
click at [1063, 769] on icon "dropdown trigger" at bounding box center [1055, 769] width 15 height 15
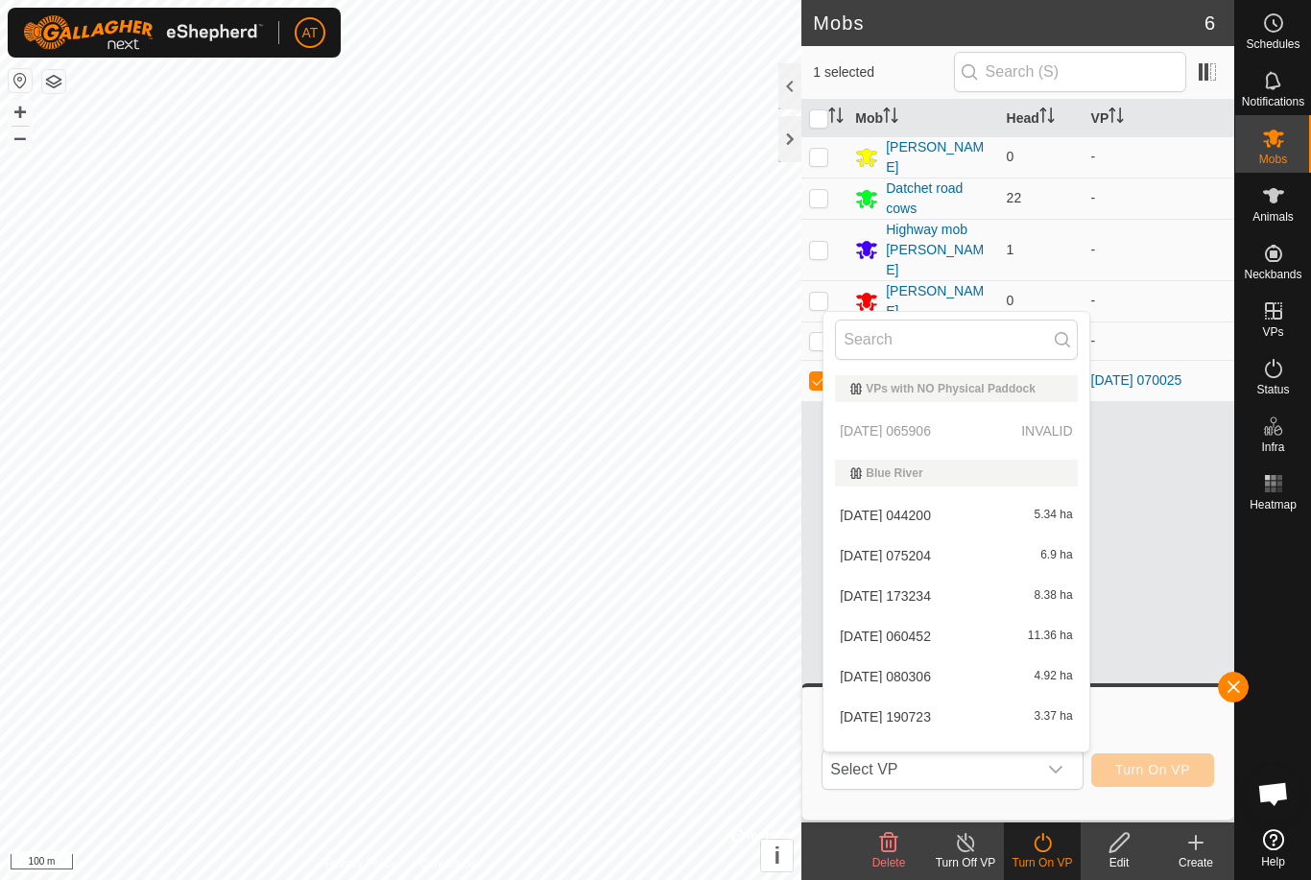
scroll to position [186, 0]
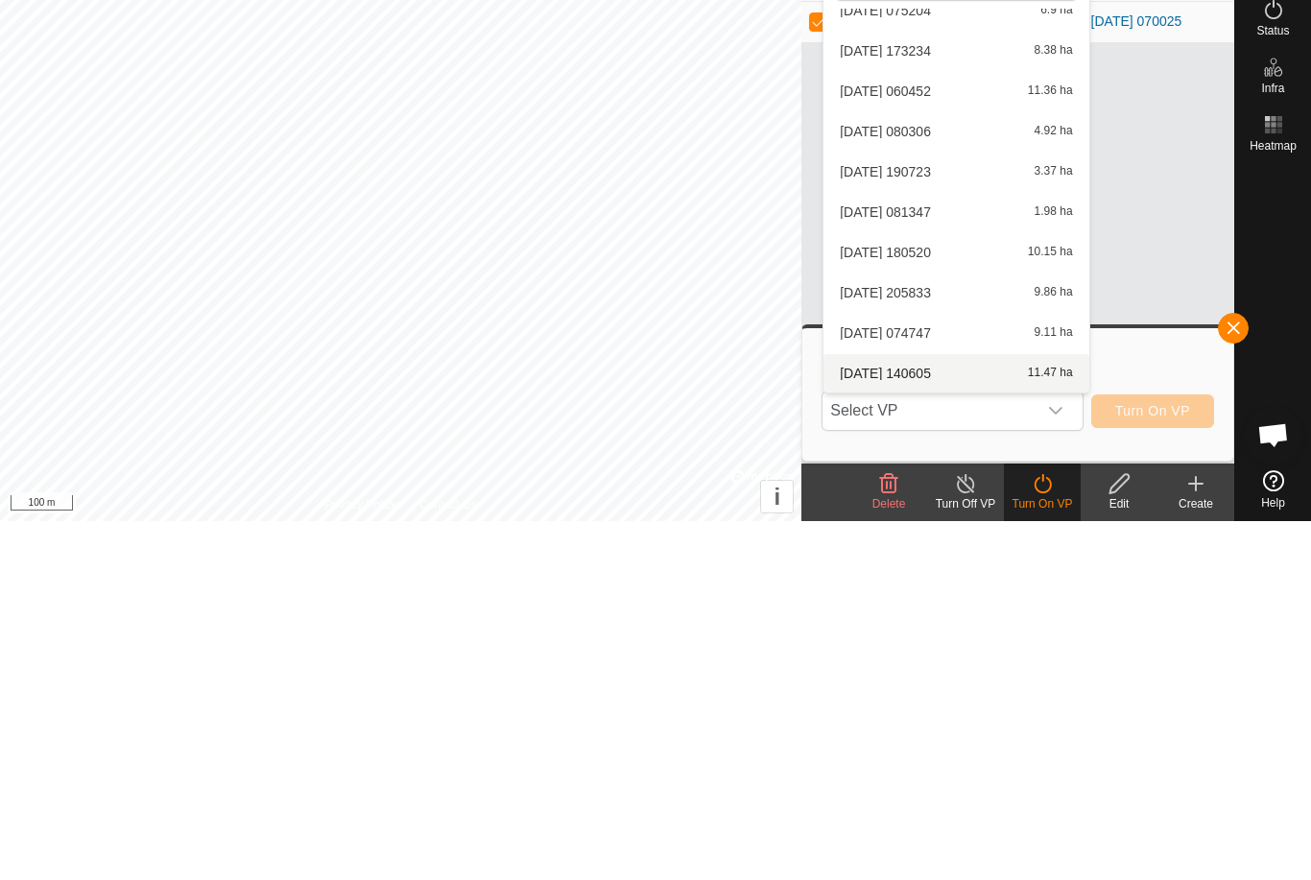
click at [990, 680] on div "2025-08-19 074747 9.11 ha" at bounding box center [956, 691] width 242 height 23
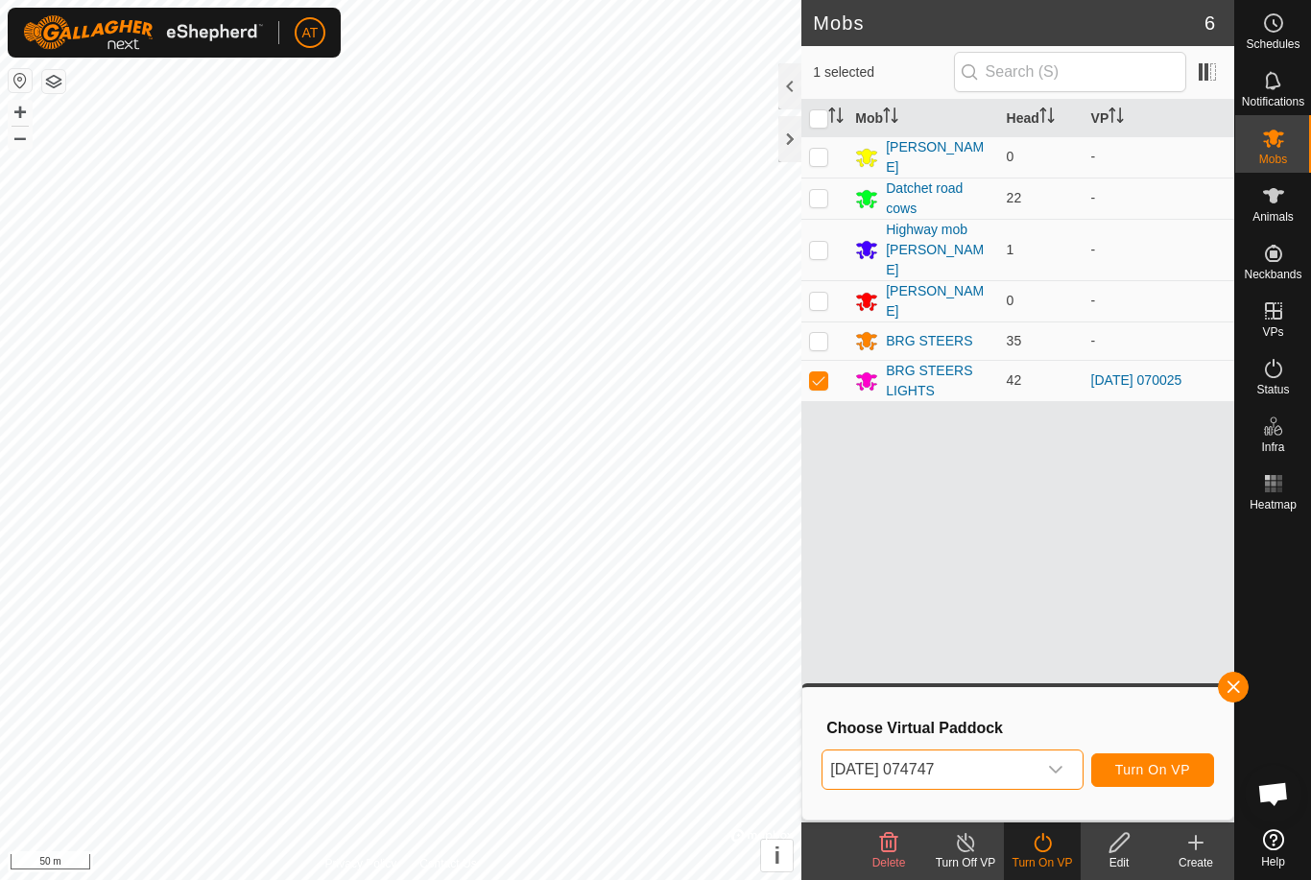
click at [1173, 764] on span "Turn On VP" at bounding box center [1152, 769] width 75 height 15
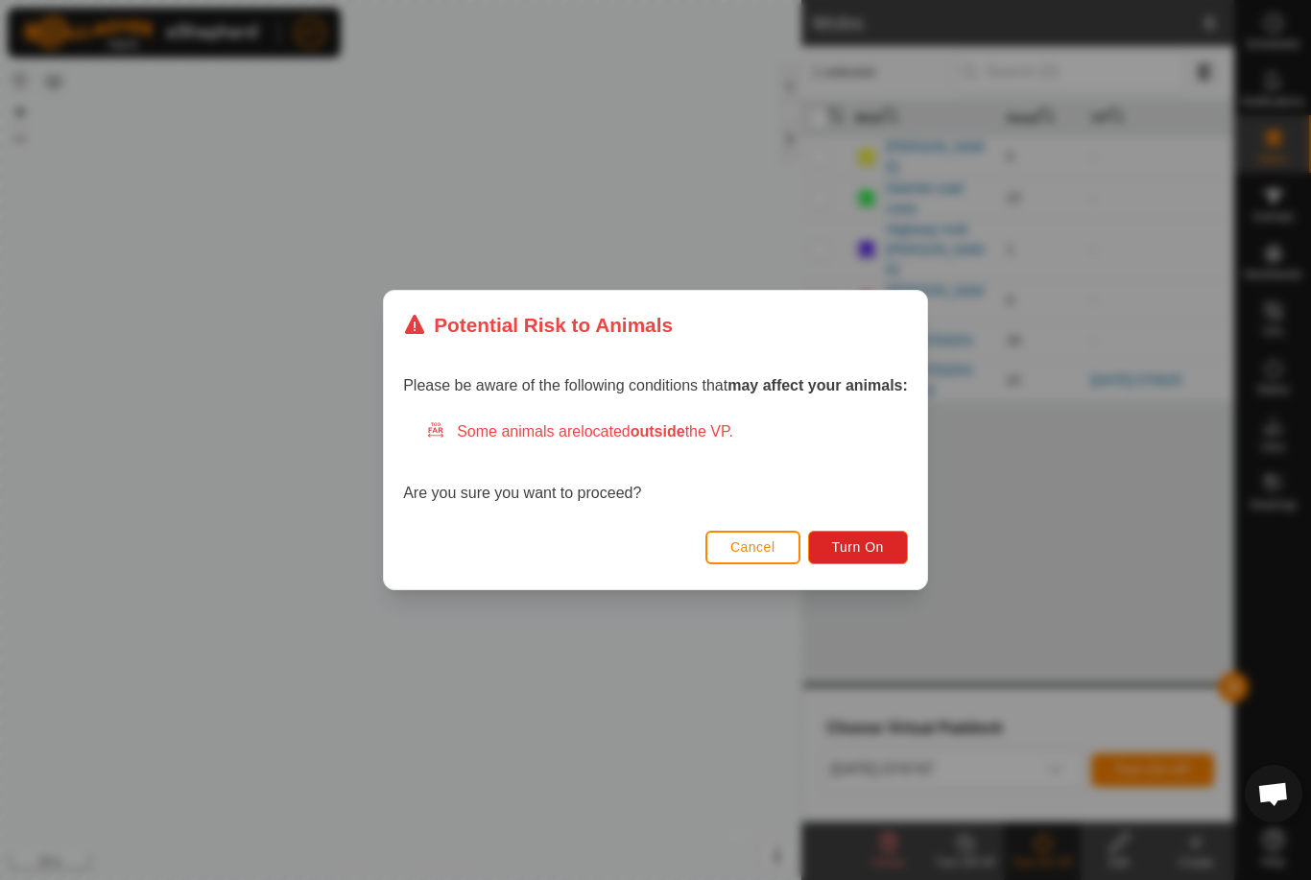
click at [866, 547] on span "Turn On" at bounding box center [858, 546] width 52 height 15
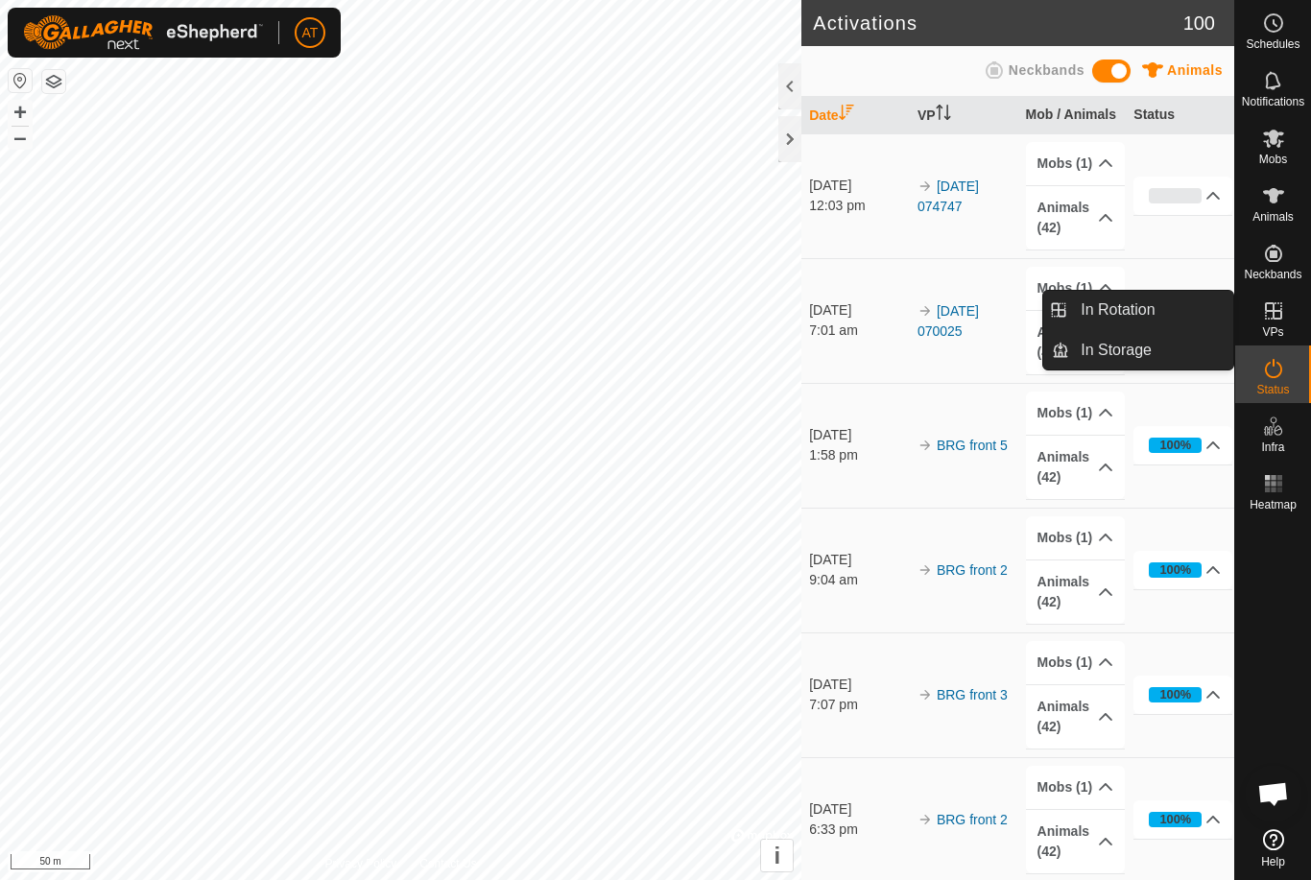
click at [1158, 304] on link "In Rotation" at bounding box center [1151, 310] width 164 height 38
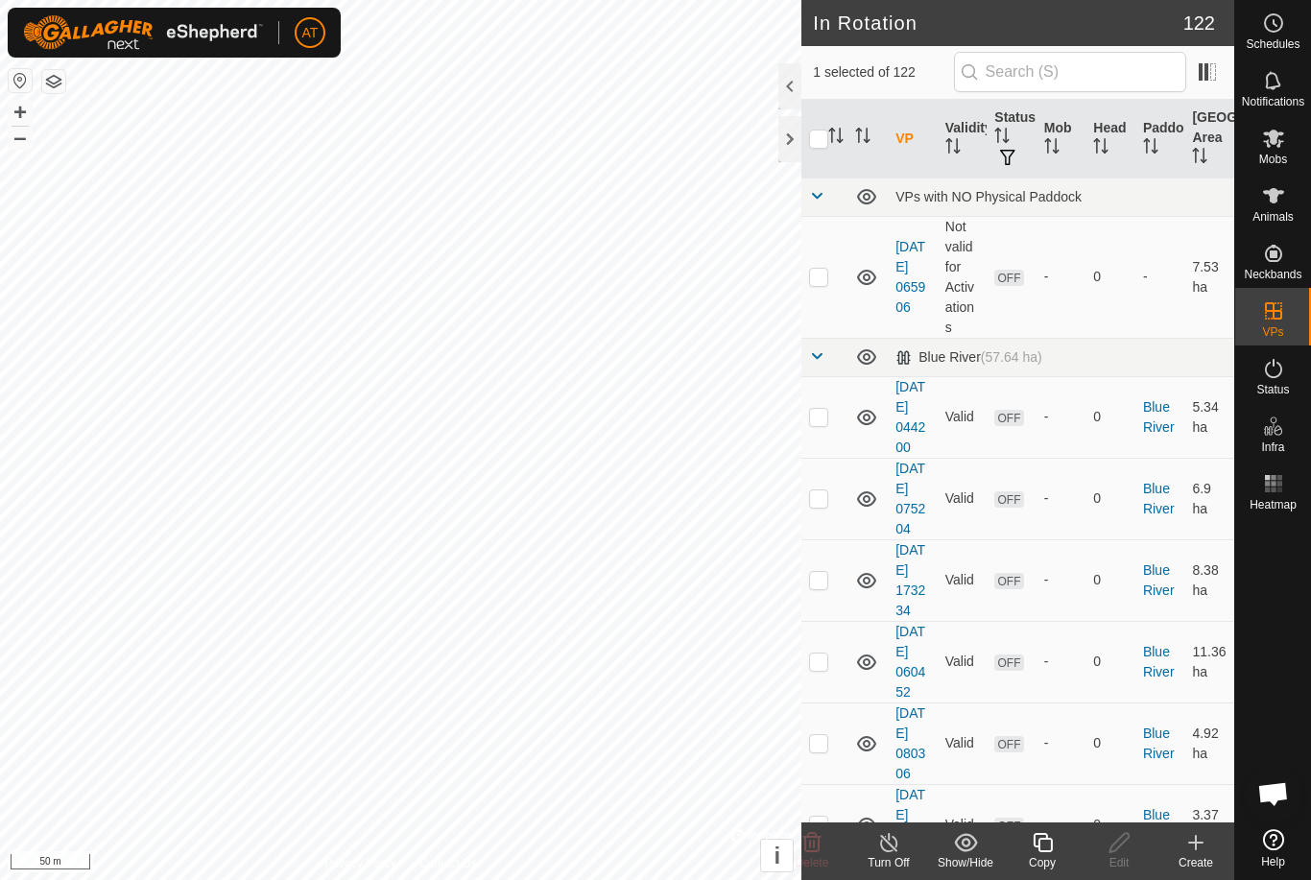
click at [1119, 319] on span "In Rotation" at bounding box center [1117, 309] width 74 height 23
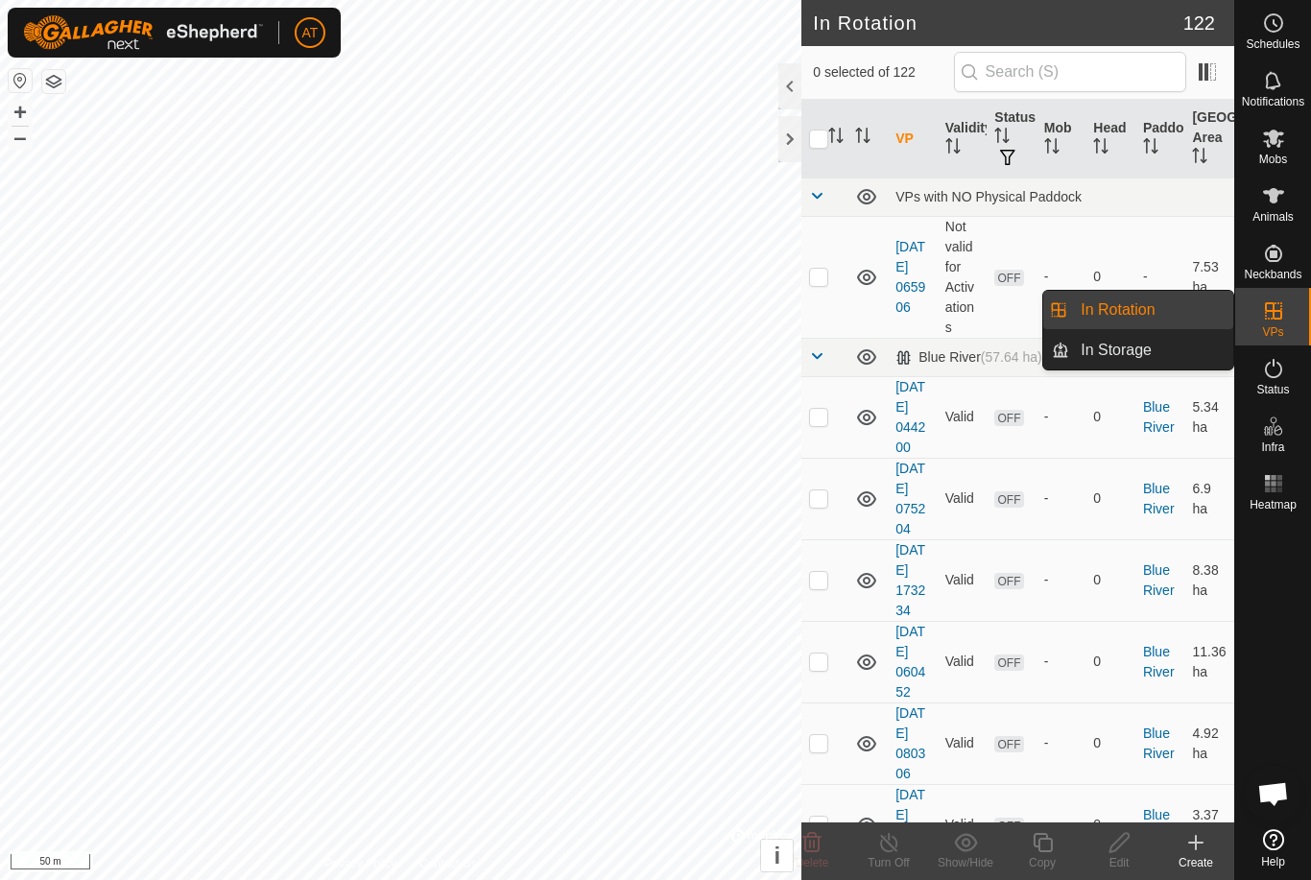
click at [1170, 358] on link "In Storage" at bounding box center [1151, 350] width 164 height 38
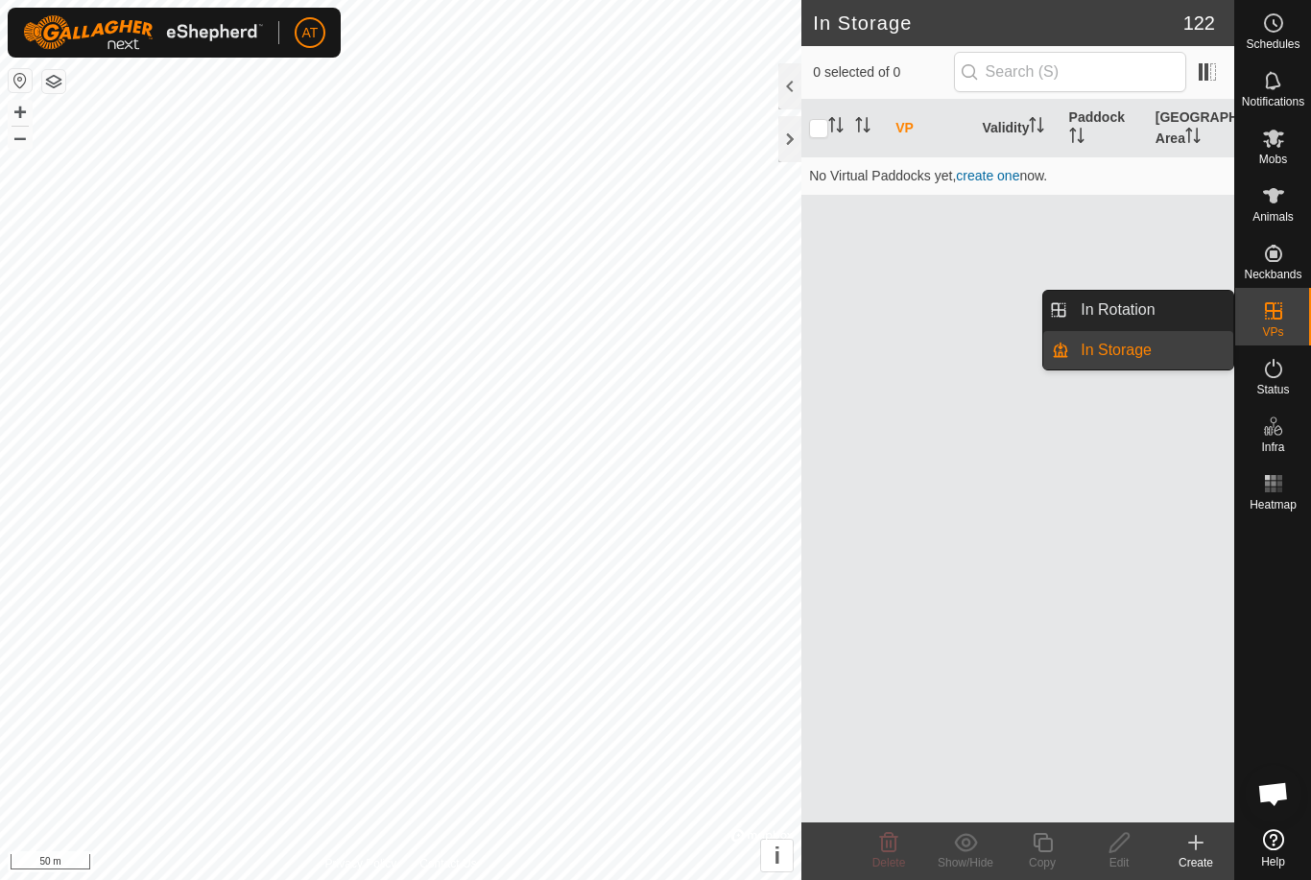
click at [1176, 311] on link "In Rotation" at bounding box center [1151, 310] width 164 height 38
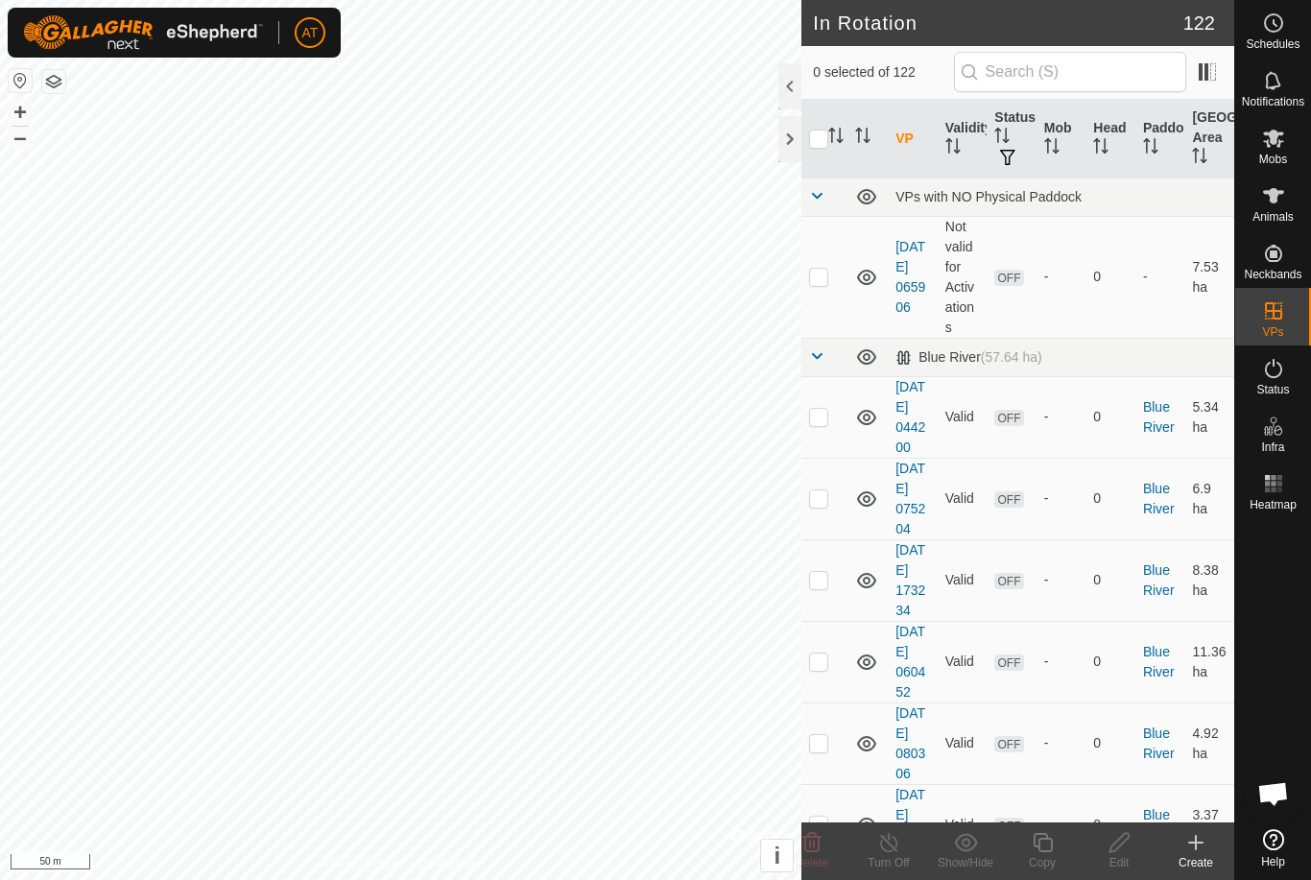
click at [828, 275] on p-checkbox at bounding box center [818, 276] width 19 height 15
click at [810, 857] on span "Delete" at bounding box center [812, 862] width 34 height 13
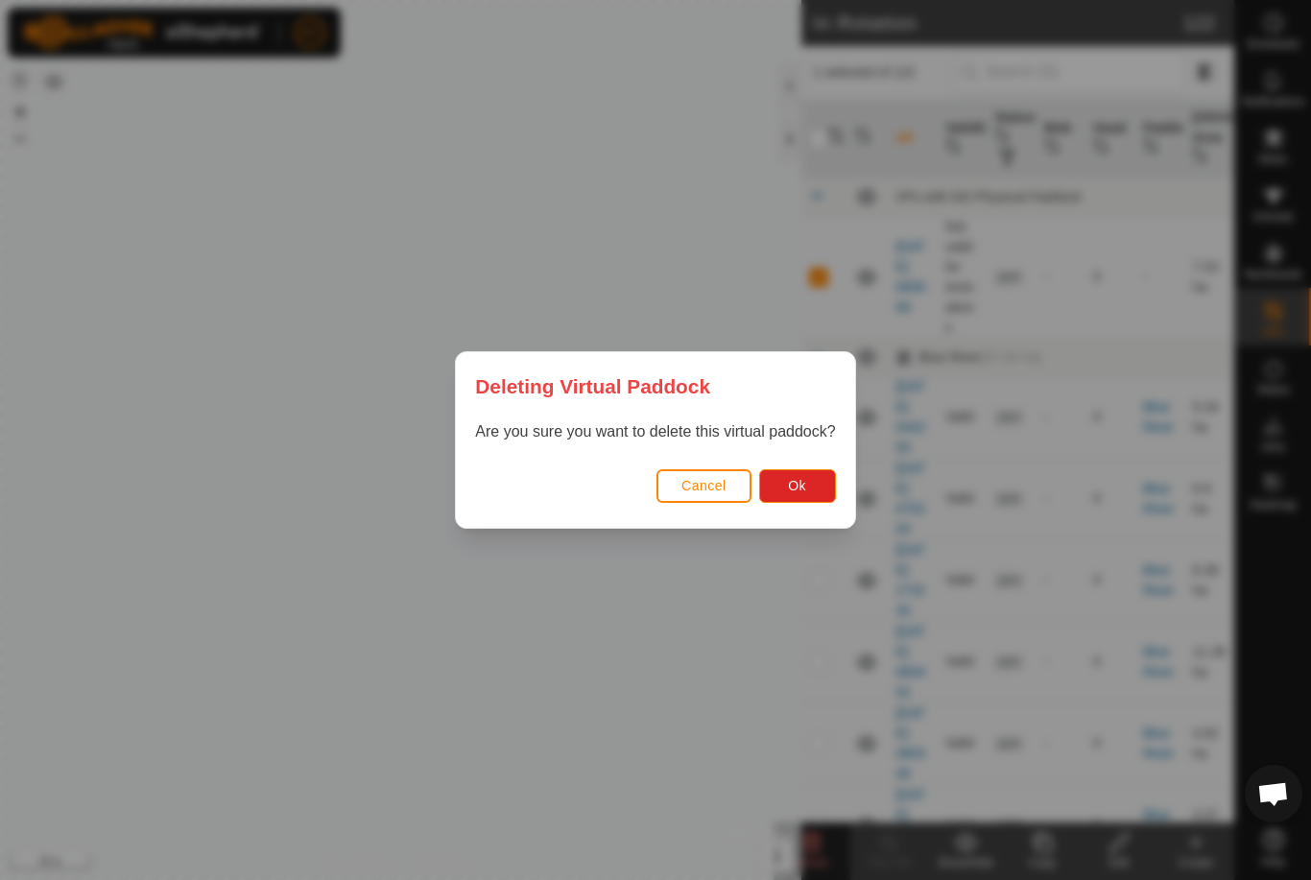
click at [799, 481] on span "Ok" at bounding box center [797, 485] width 18 height 15
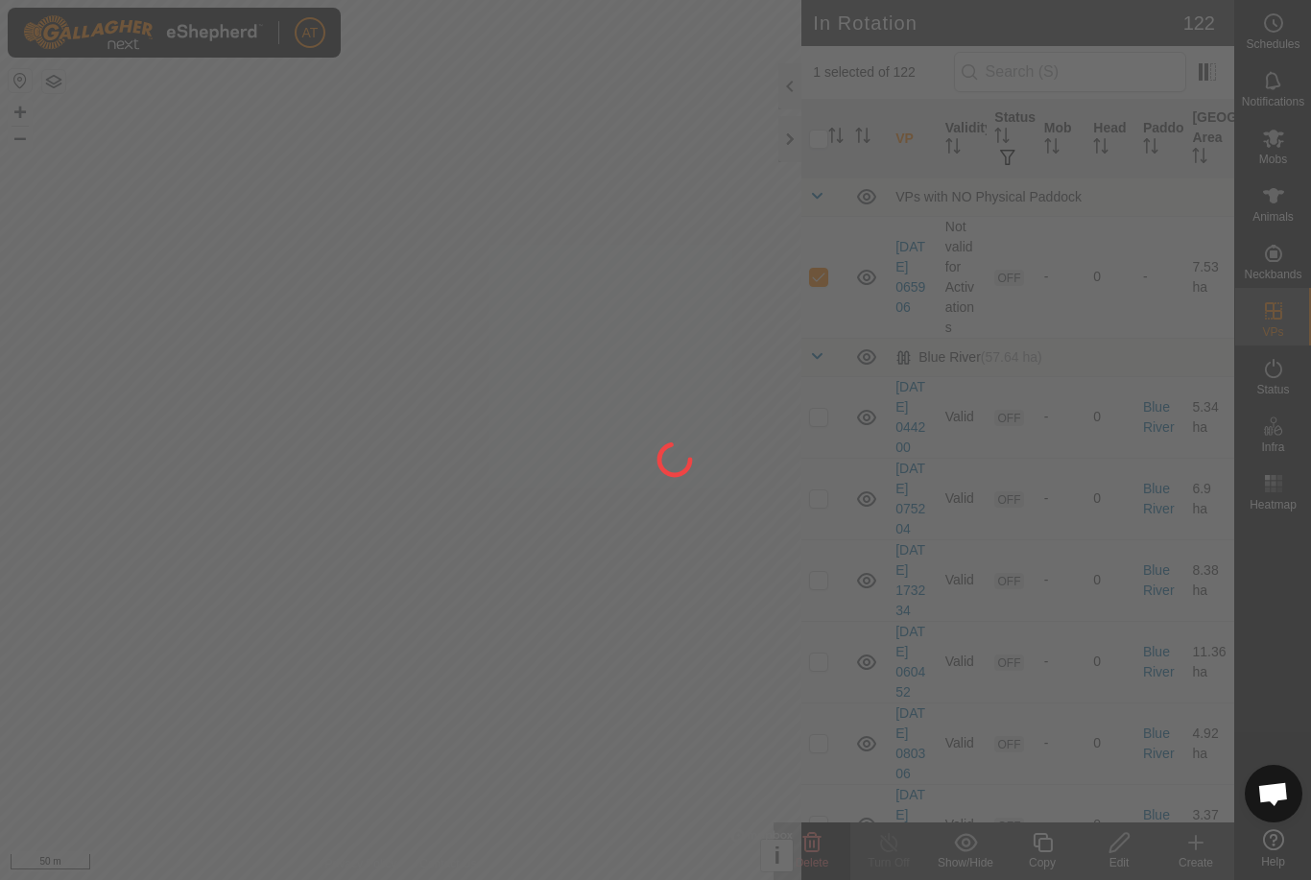
checkbox input "false"
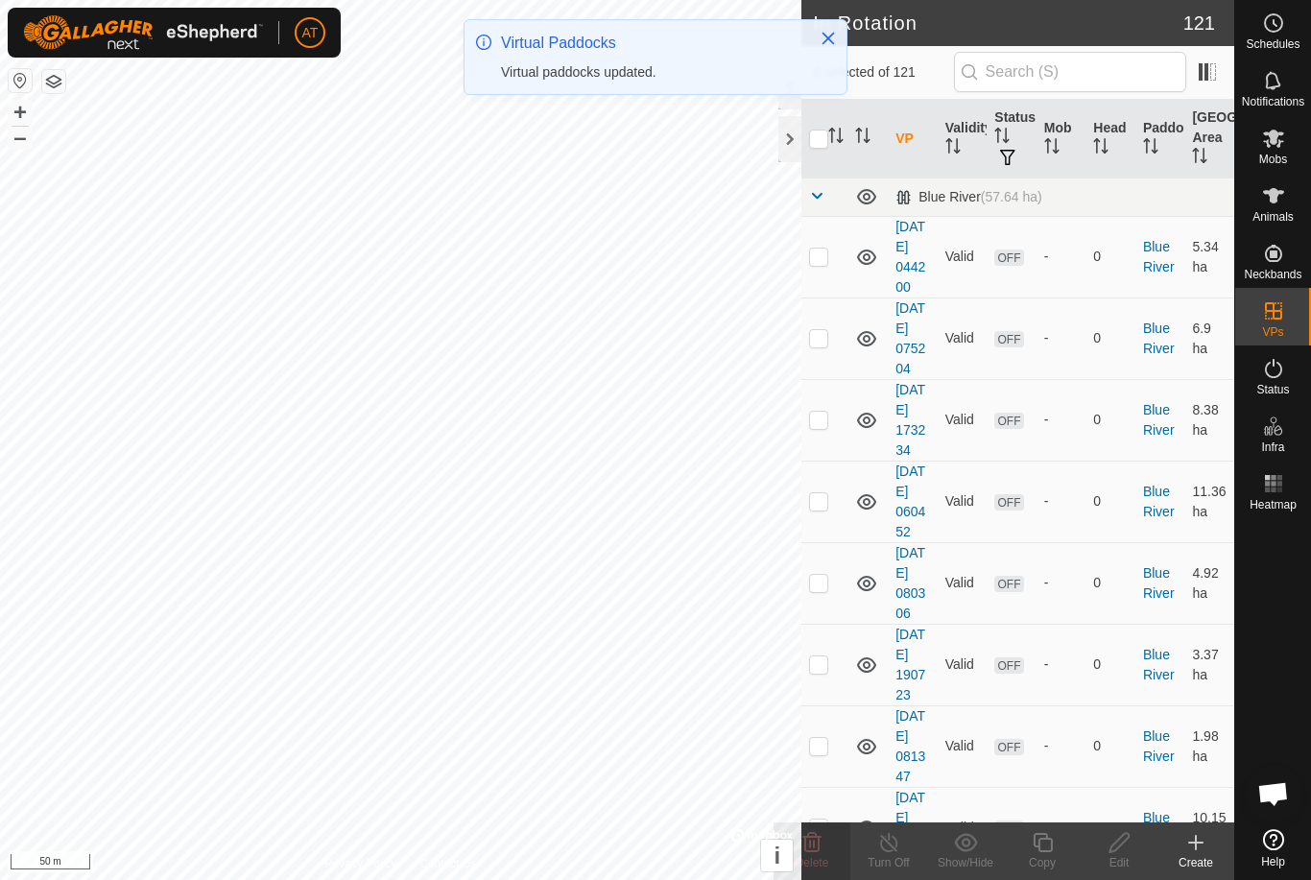
click at [819, 264] on p-checkbox at bounding box center [818, 256] width 19 height 15
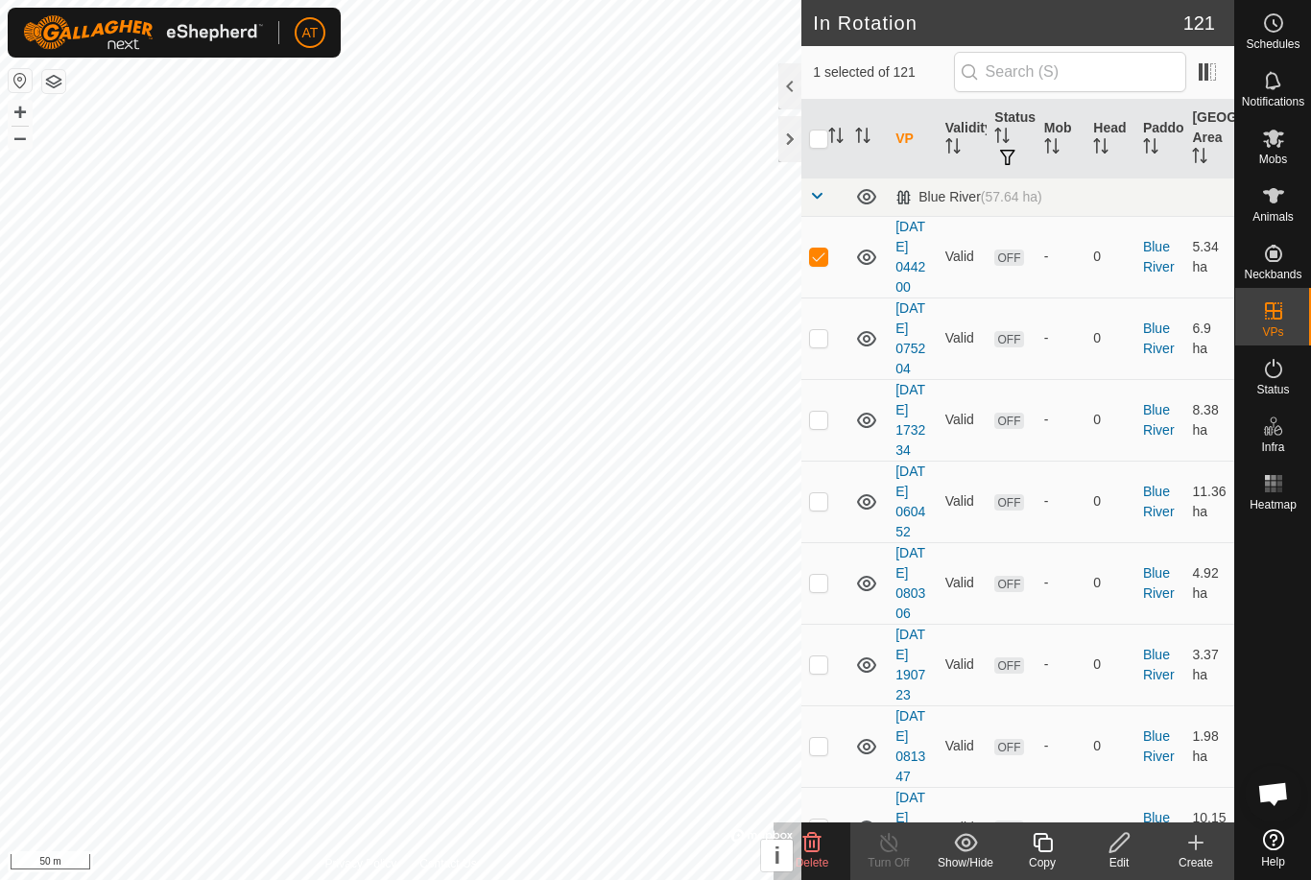
click at [828, 846] on delete-svg-icon at bounding box center [811, 842] width 77 height 23
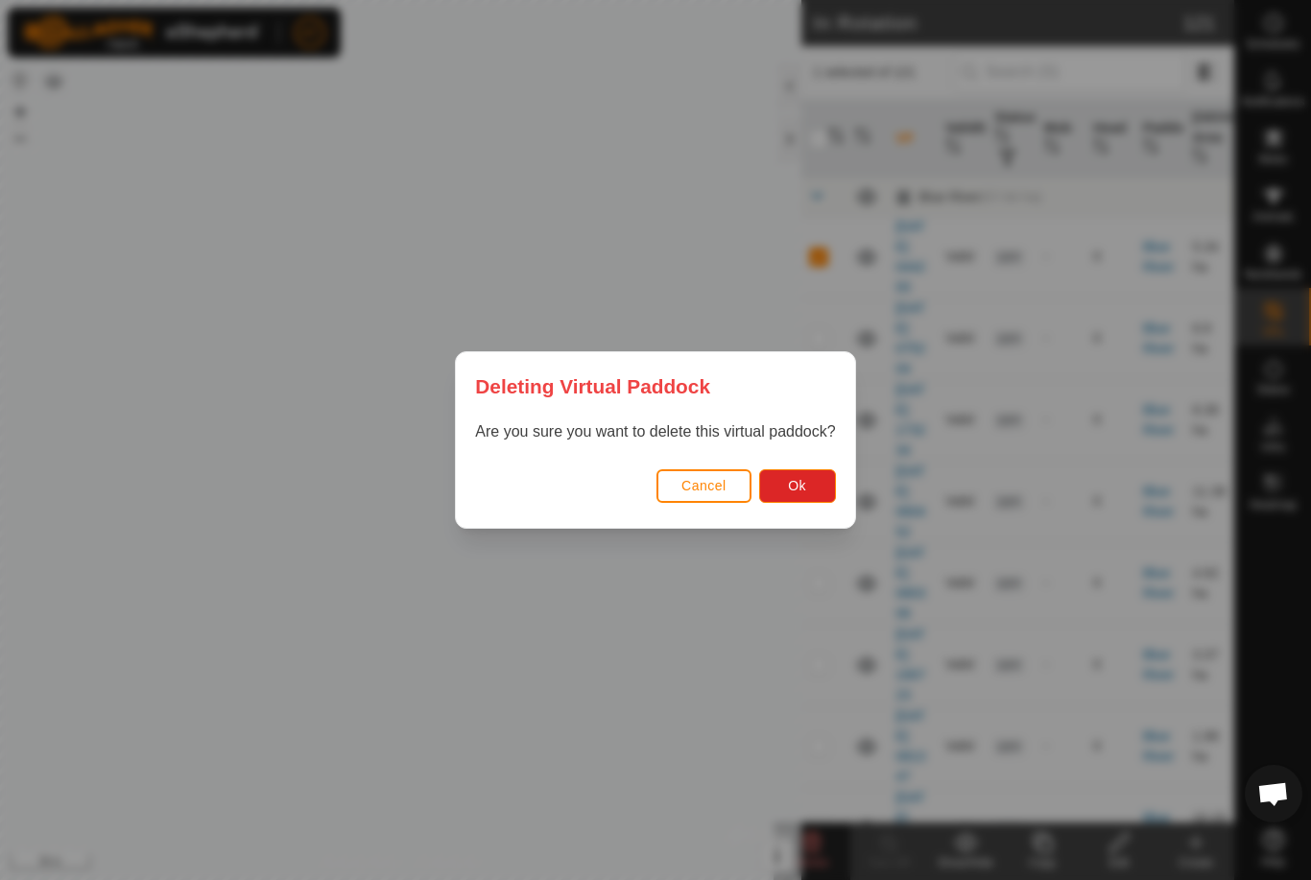
click at [798, 484] on span "Ok" at bounding box center [797, 485] width 18 height 15
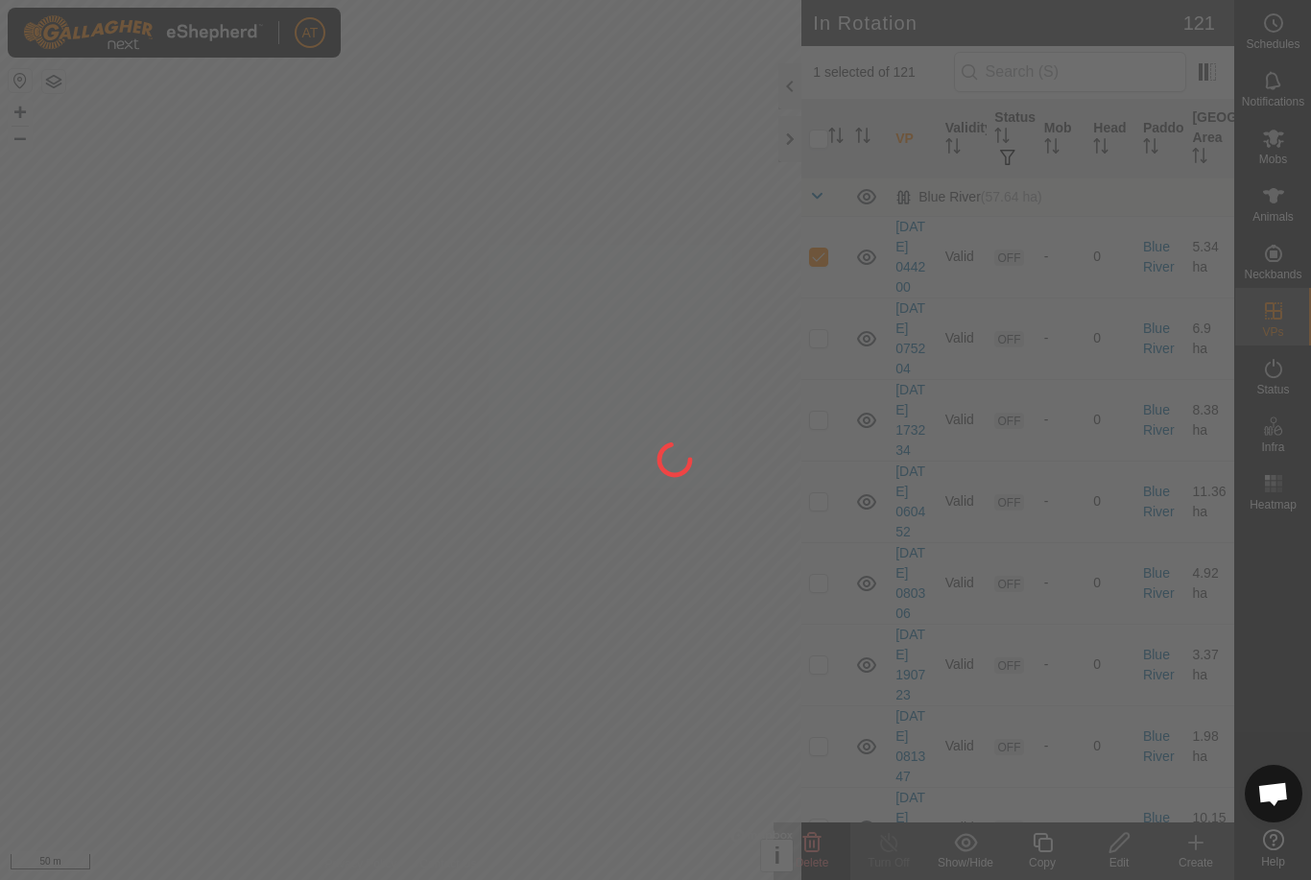
checkbox input "false"
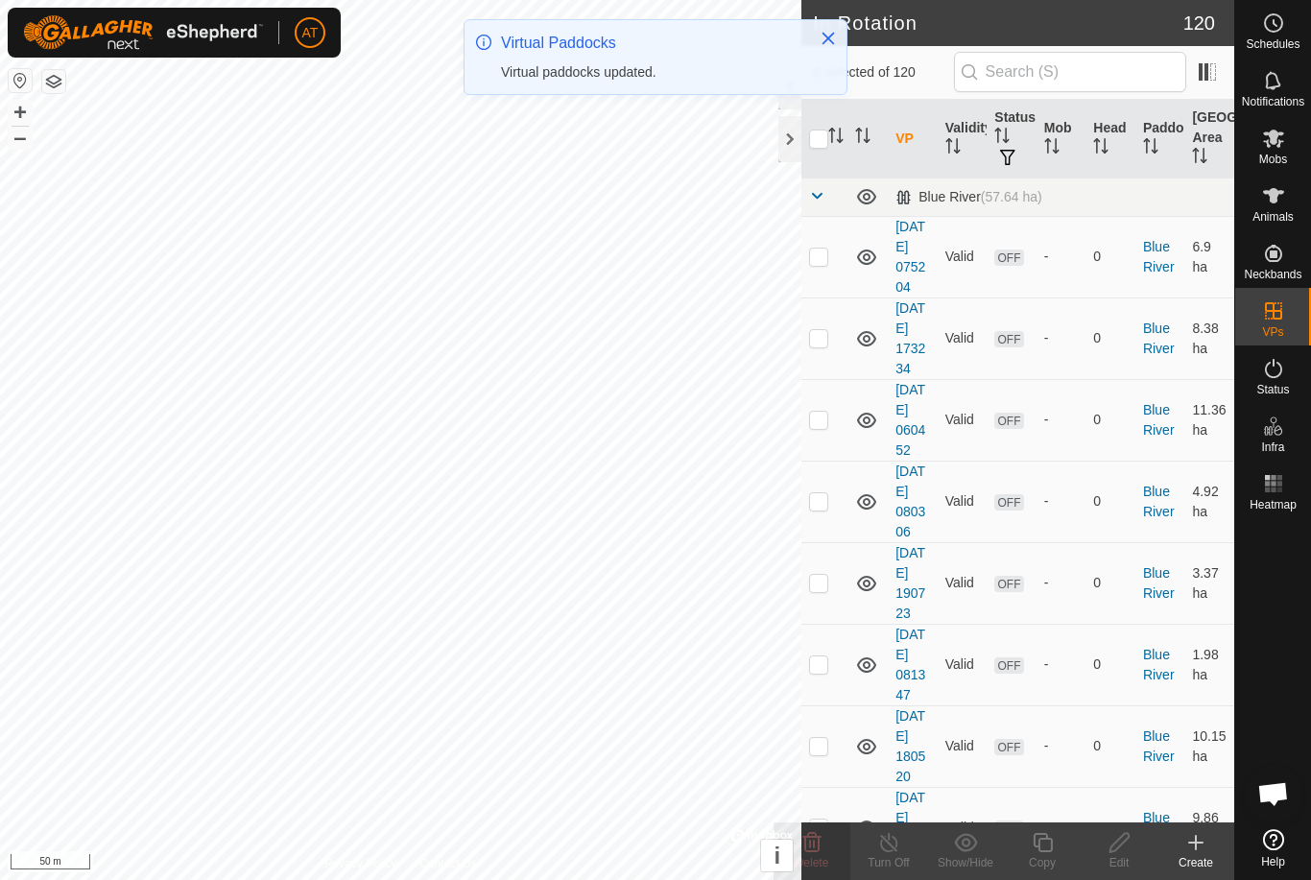
click at [866, 260] on icon at bounding box center [866, 256] width 19 height 15
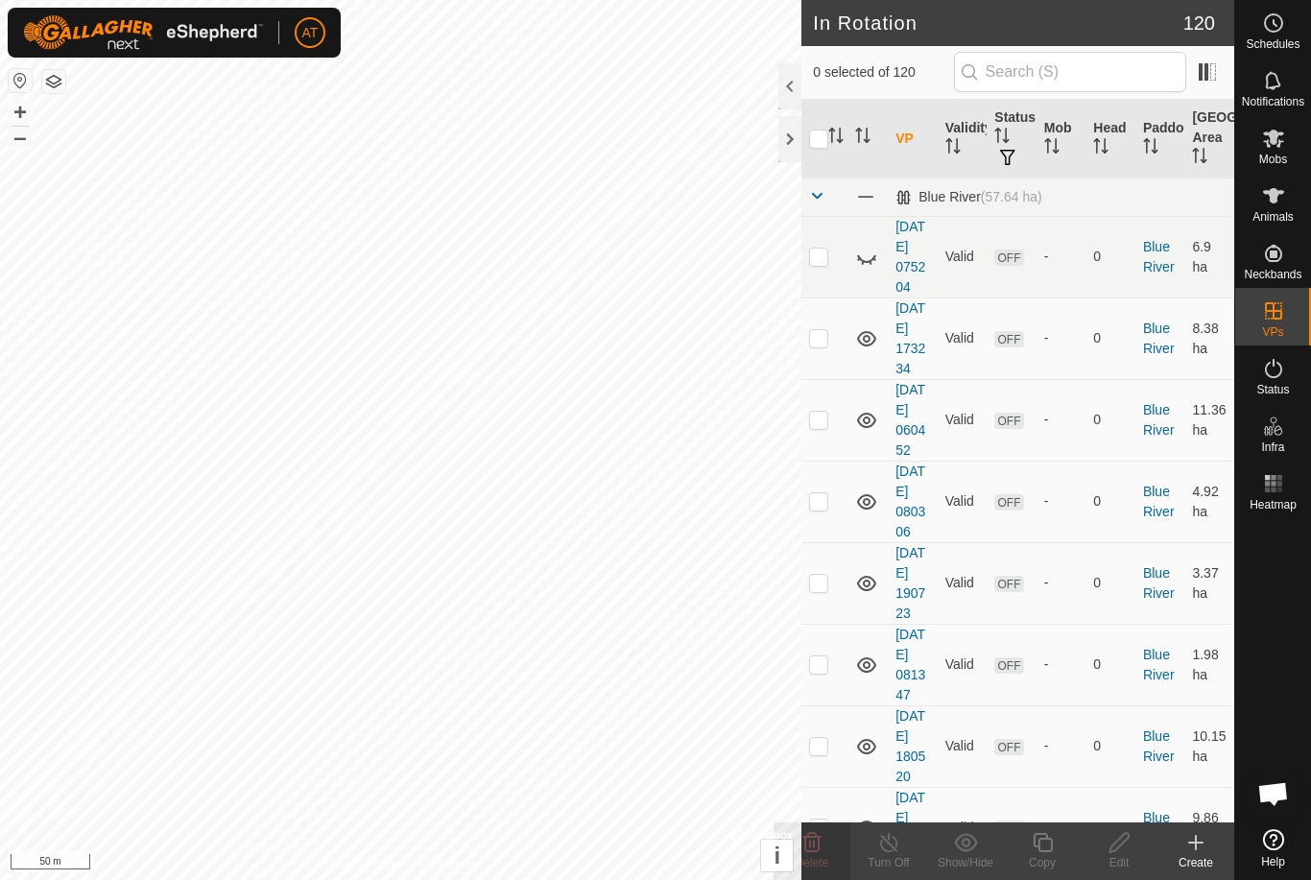
click at [864, 265] on icon at bounding box center [863, 263] width 3 height 4
click at [829, 280] on td at bounding box center [824, 257] width 46 height 82
click at [818, 837] on icon at bounding box center [812, 842] width 18 height 19
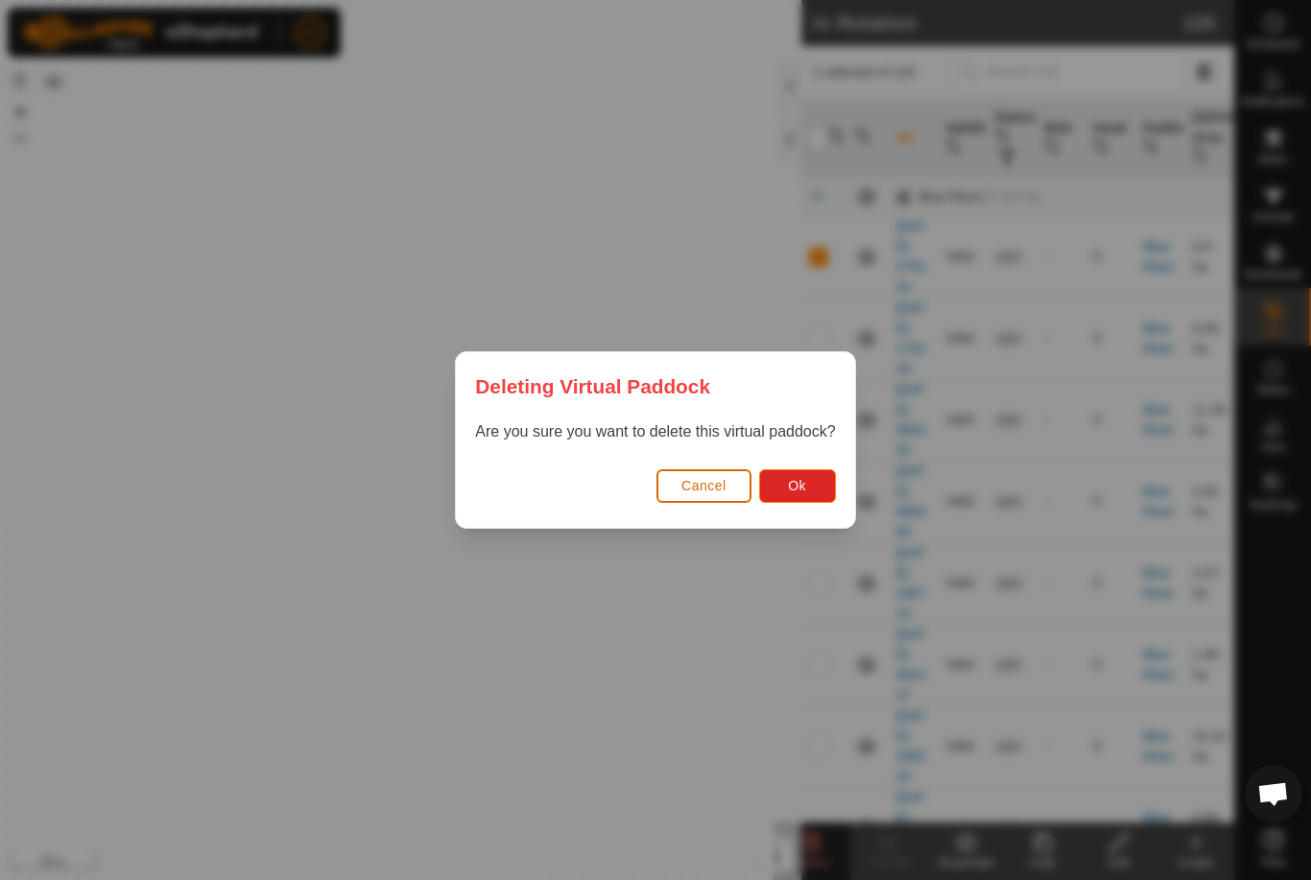
click at [797, 483] on span "Ok" at bounding box center [797, 485] width 18 height 15
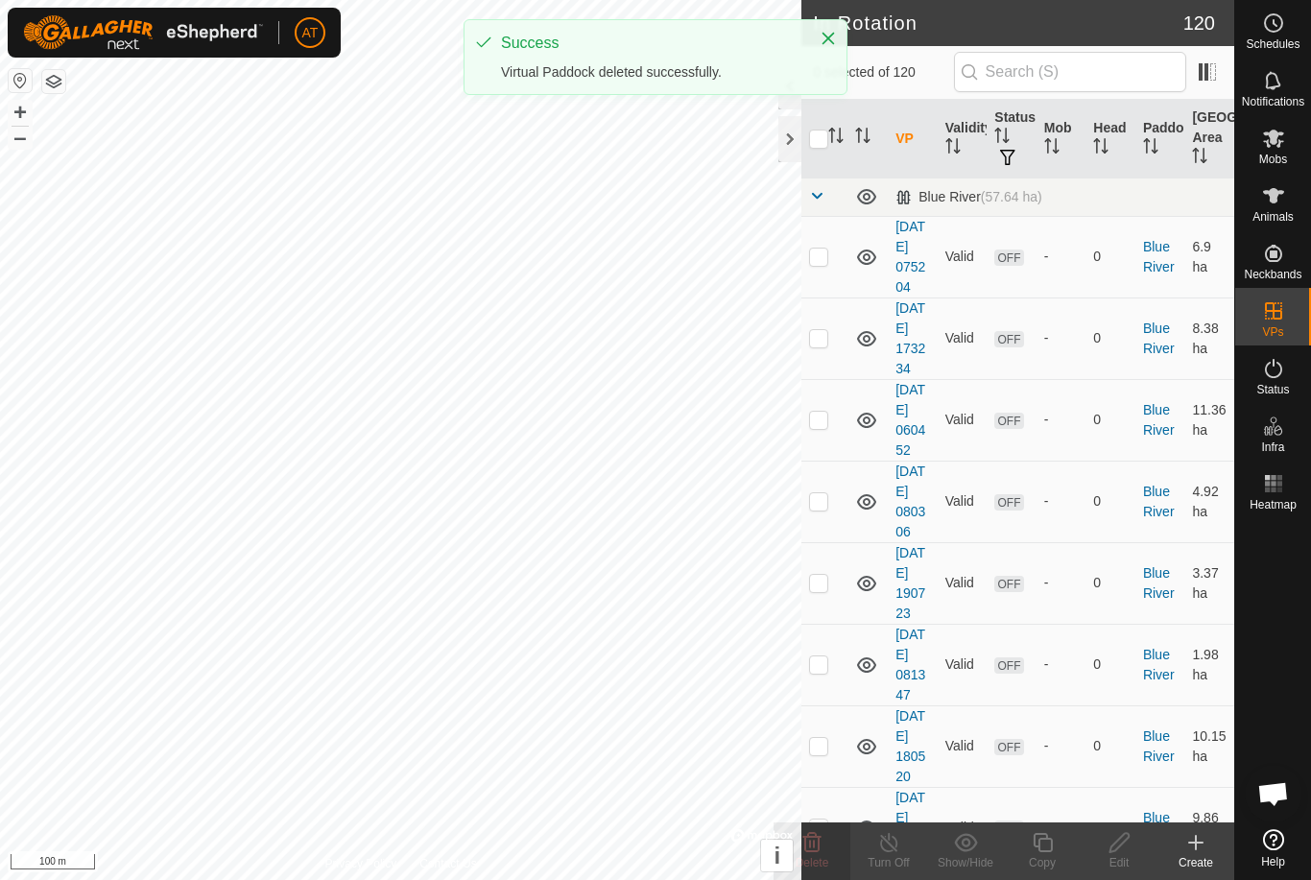
checkbox input "false"
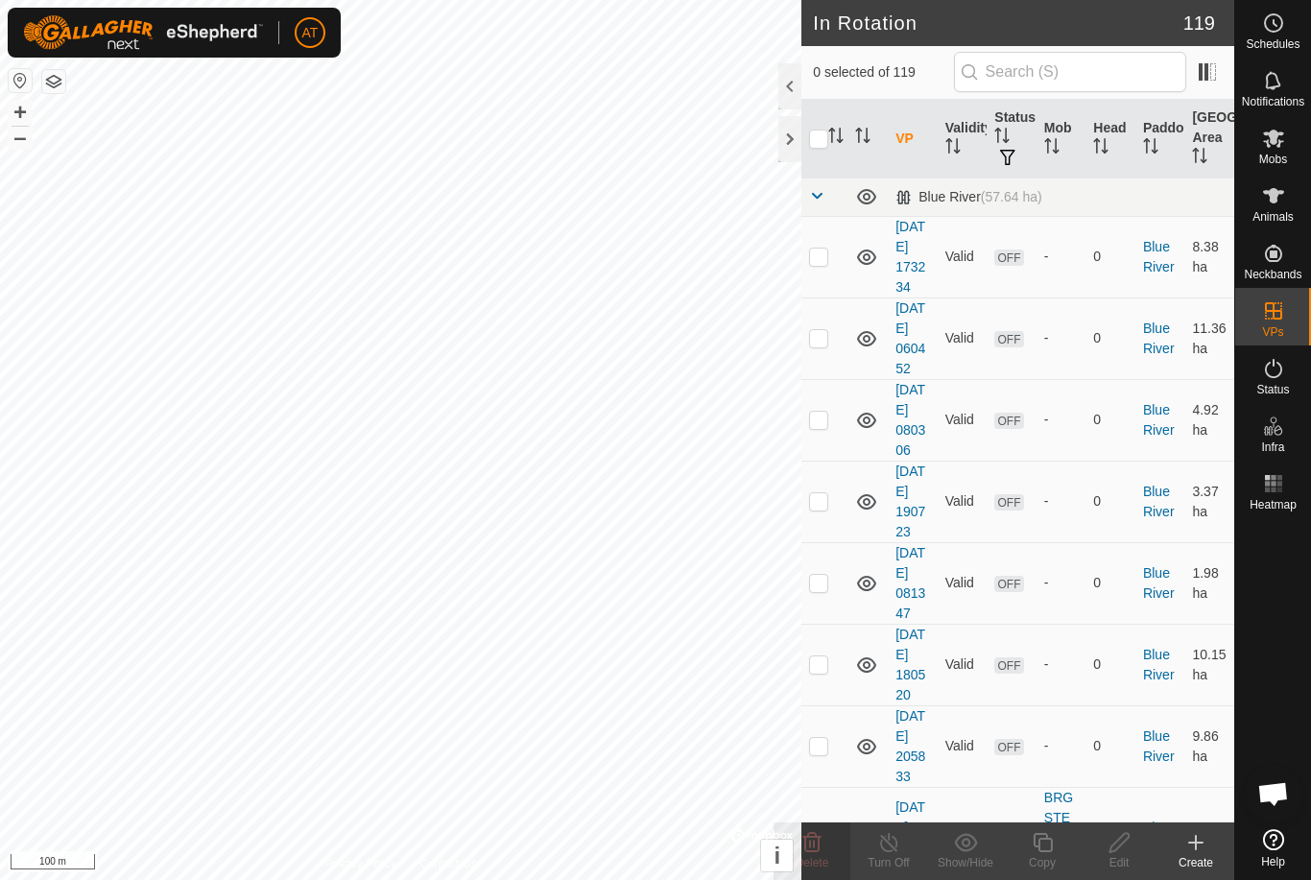
click at [826, 259] on p-checkbox at bounding box center [818, 256] width 19 height 15
click at [829, 840] on delete-svg-icon at bounding box center [811, 842] width 77 height 23
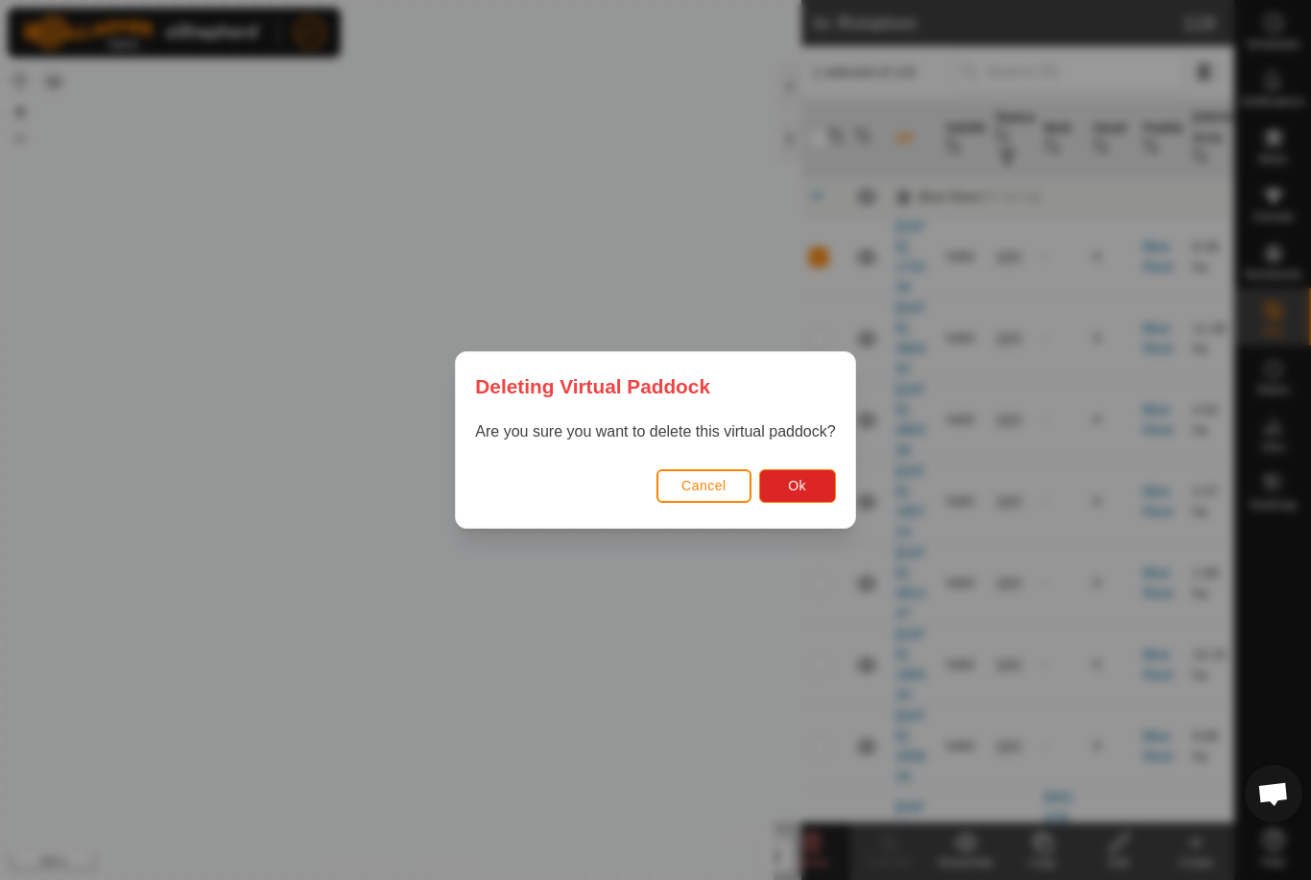
click at [801, 488] on span "Ok" at bounding box center [797, 485] width 18 height 15
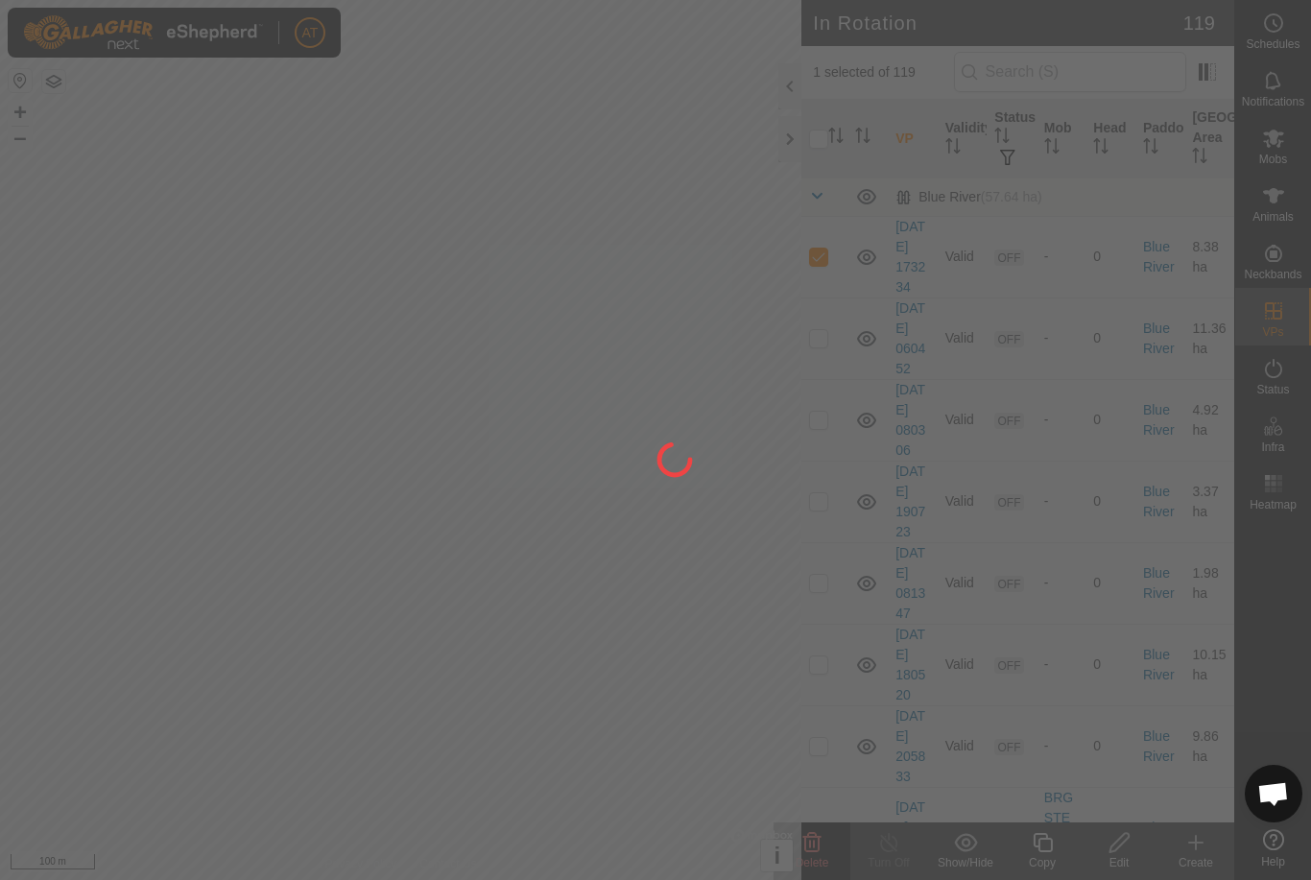
checkbox input "false"
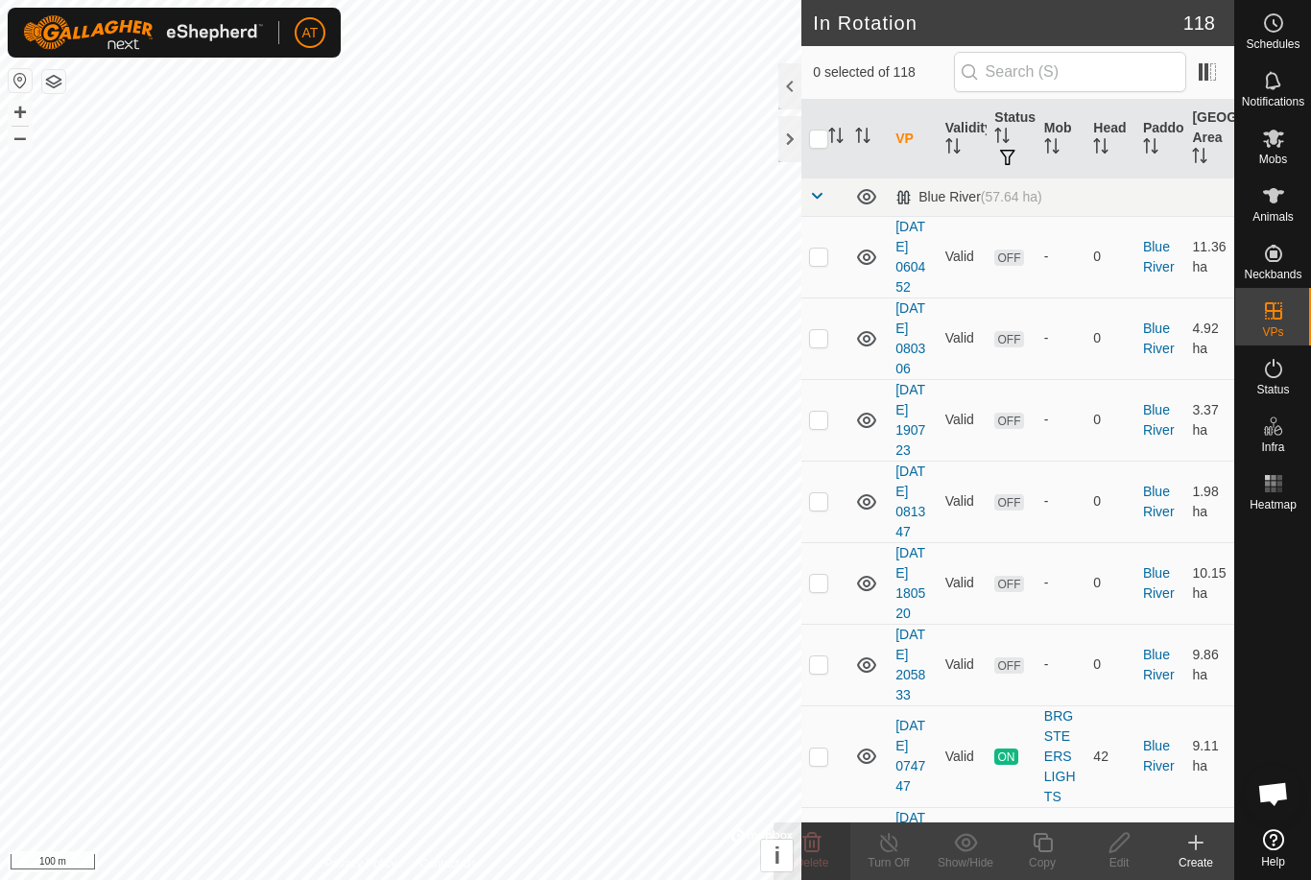
click at [823, 264] on p-checkbox at bounding box center [818, 256] width 19 height 15
click at [833, 842] on delete-svg-icon at bounding box center [811, 842] width 77 height 23
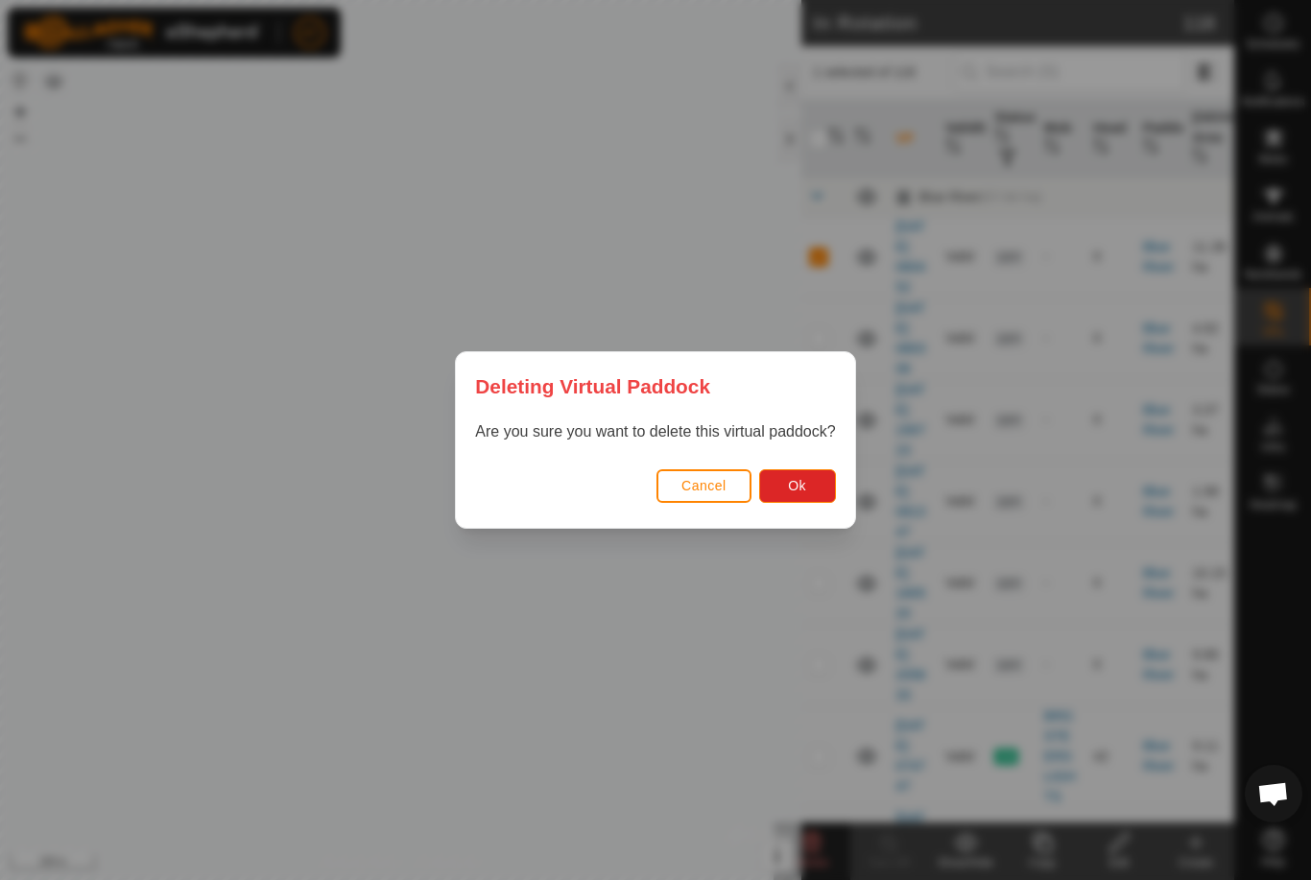
click at [801, 483] on span "Ok" at bounding box center [797, 485] width 18 height 15
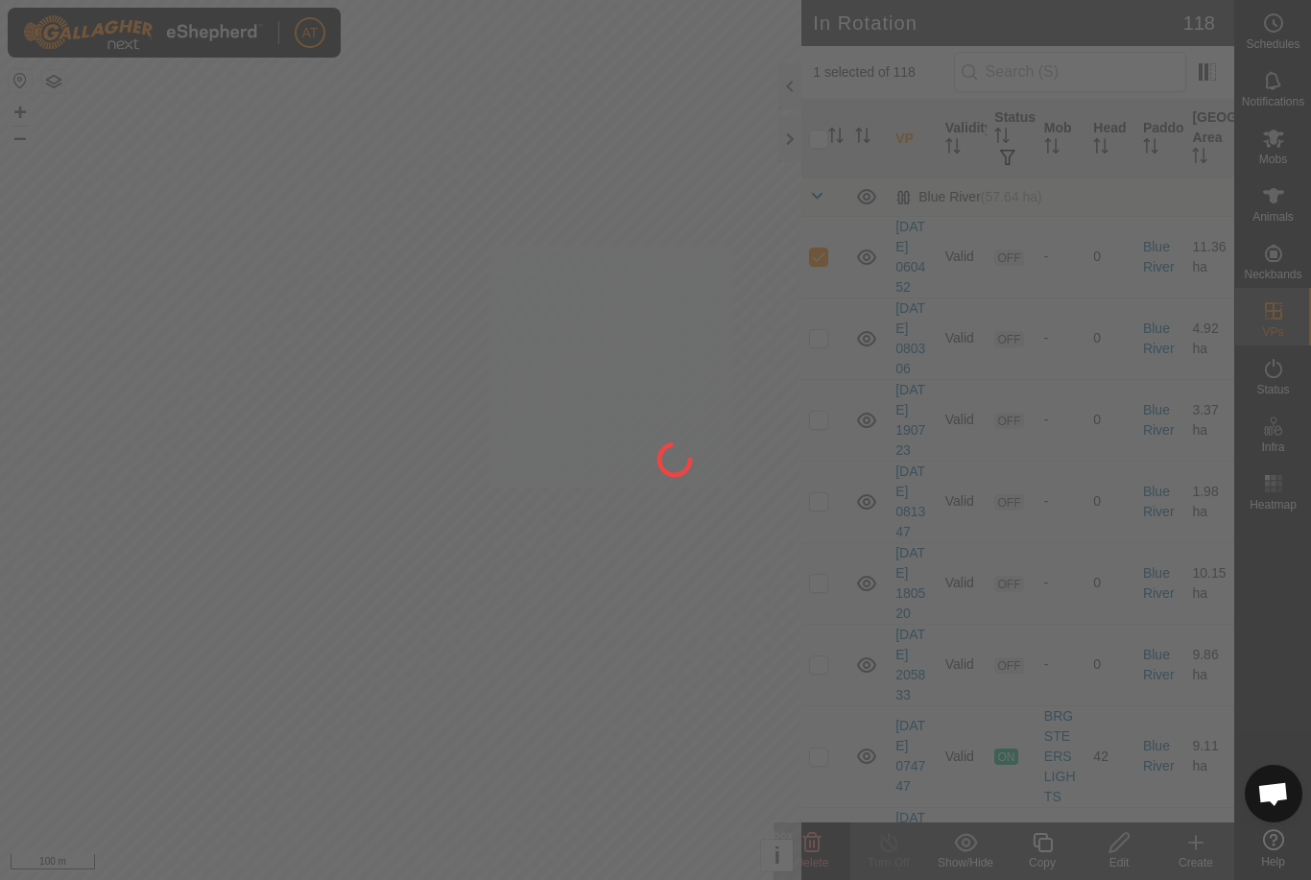
checkbox input "false"
